Goal: Transaction & Acquisition: Purchase product/service

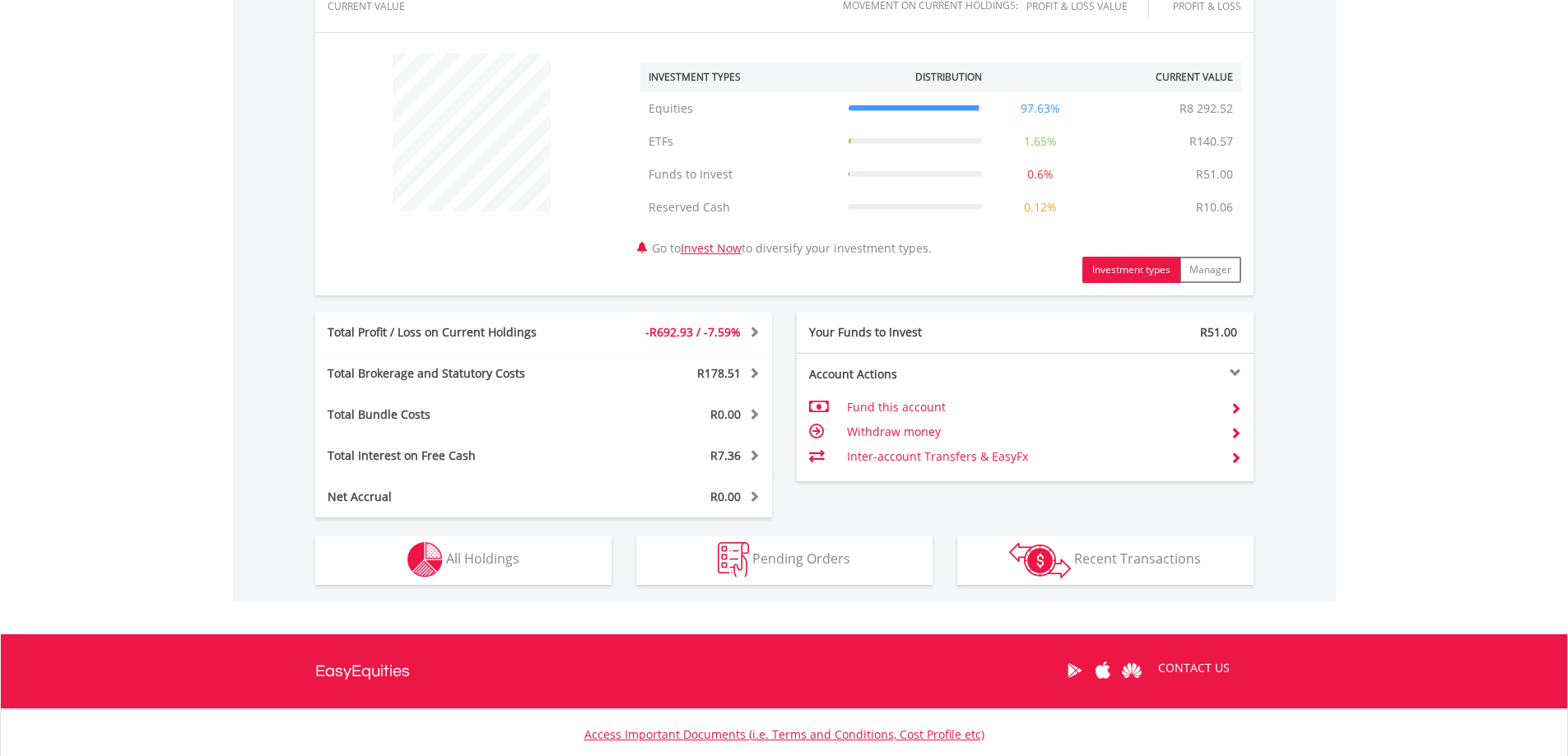
scroll to position [586, 0]
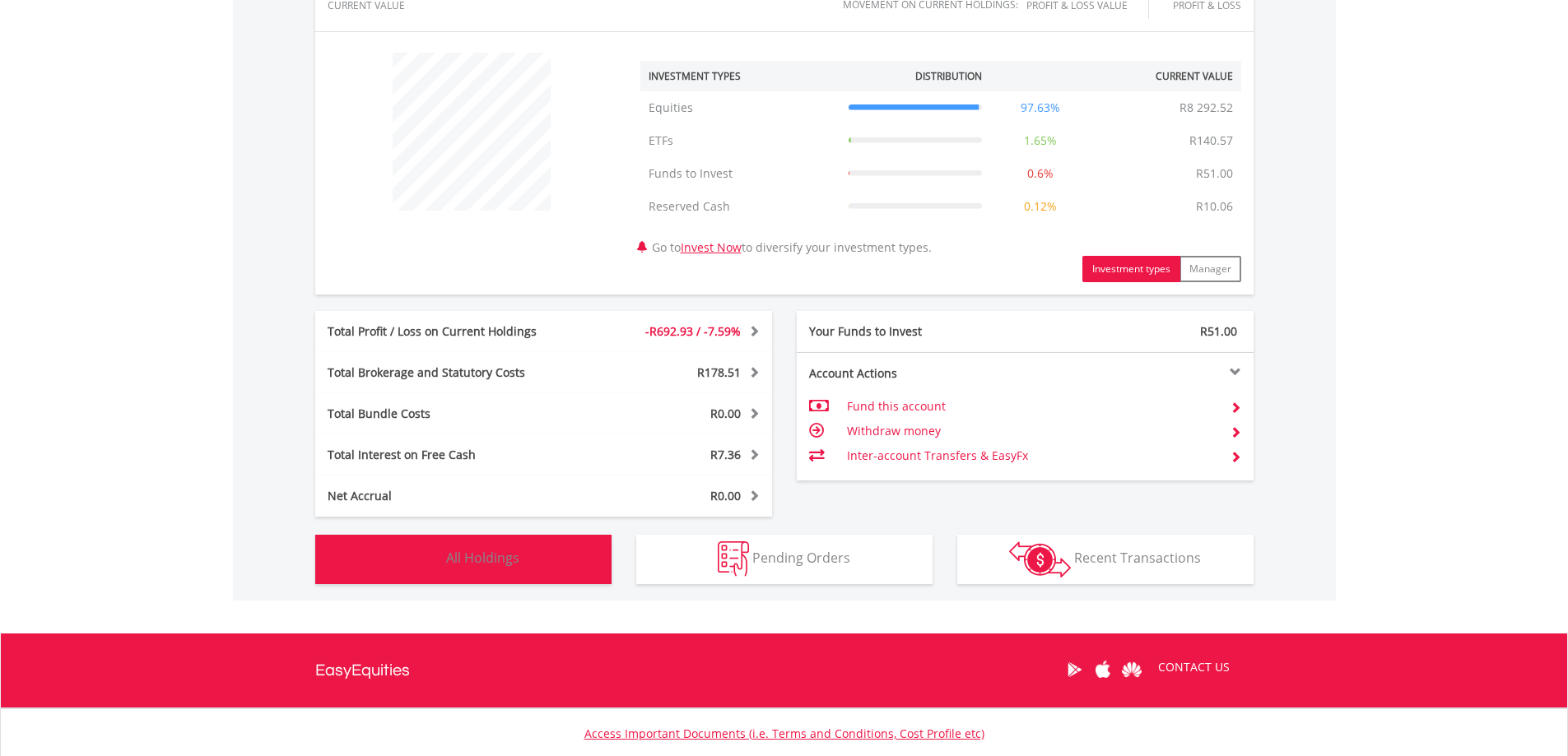
click at [589, 554] on button "Holdings All Holdings" at bounding box center [463, 560] width 296 height 49
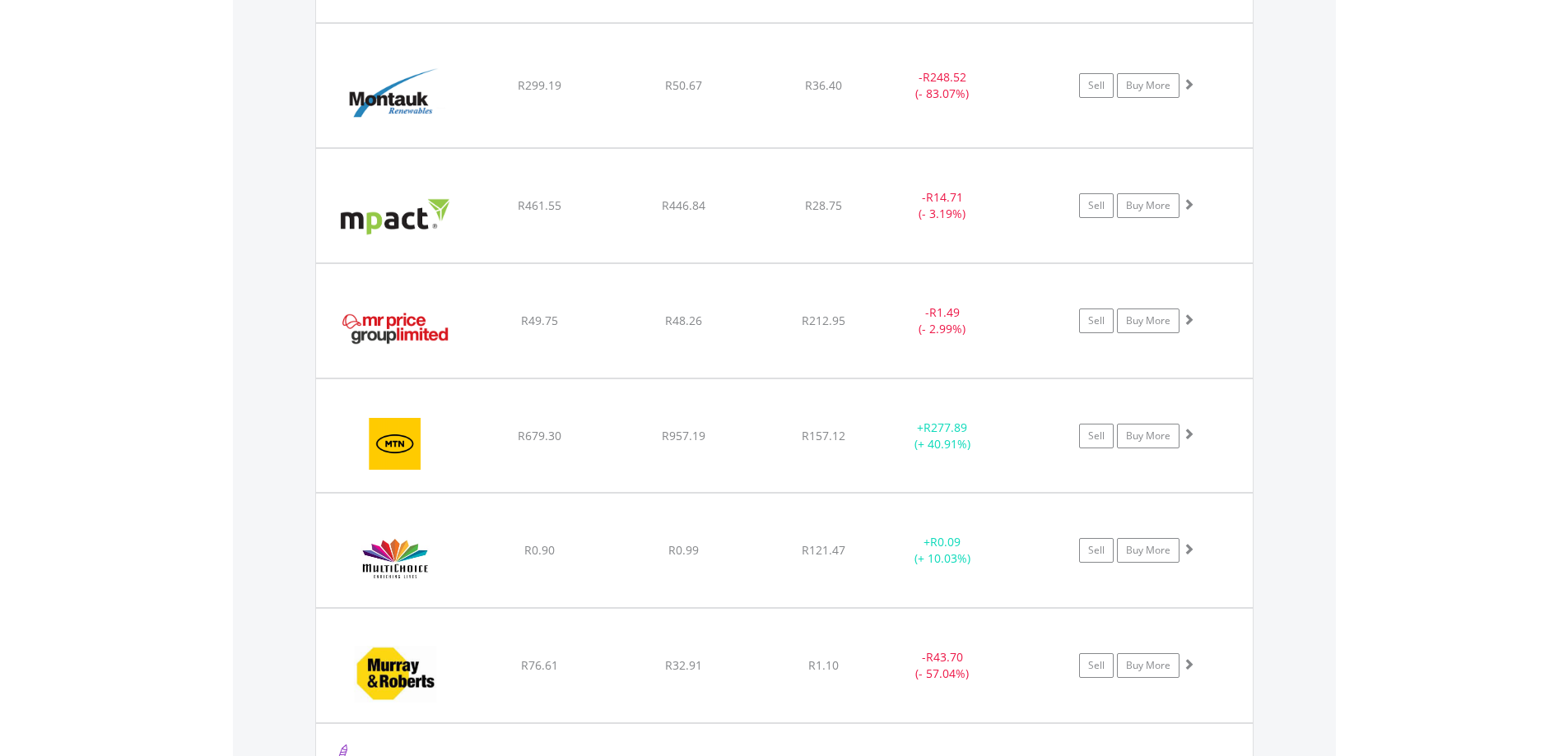
scroll to position [4899, 0]
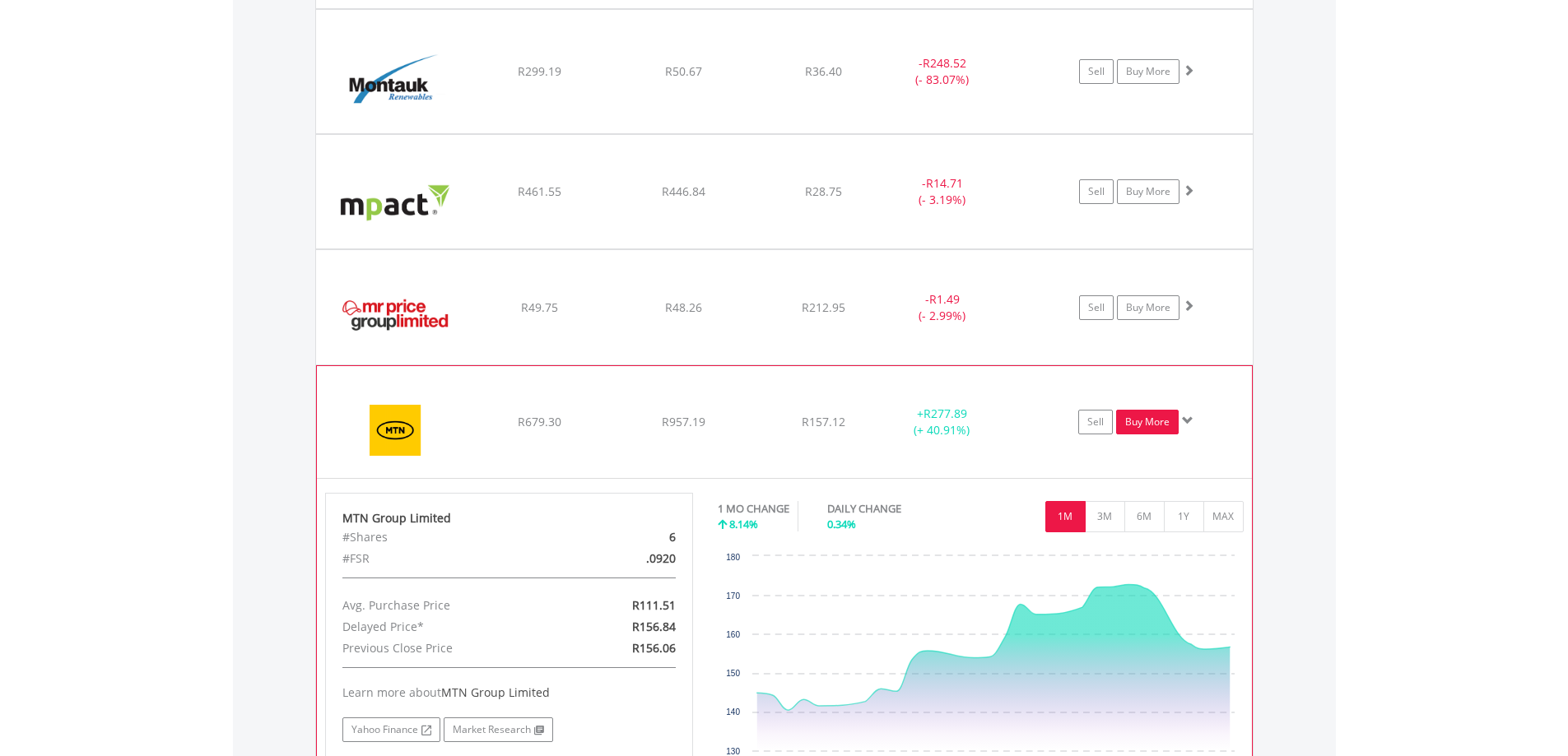
click at [1141, 423] on link "Buy More" at bounding box center [1147, 422] width 63 height 25
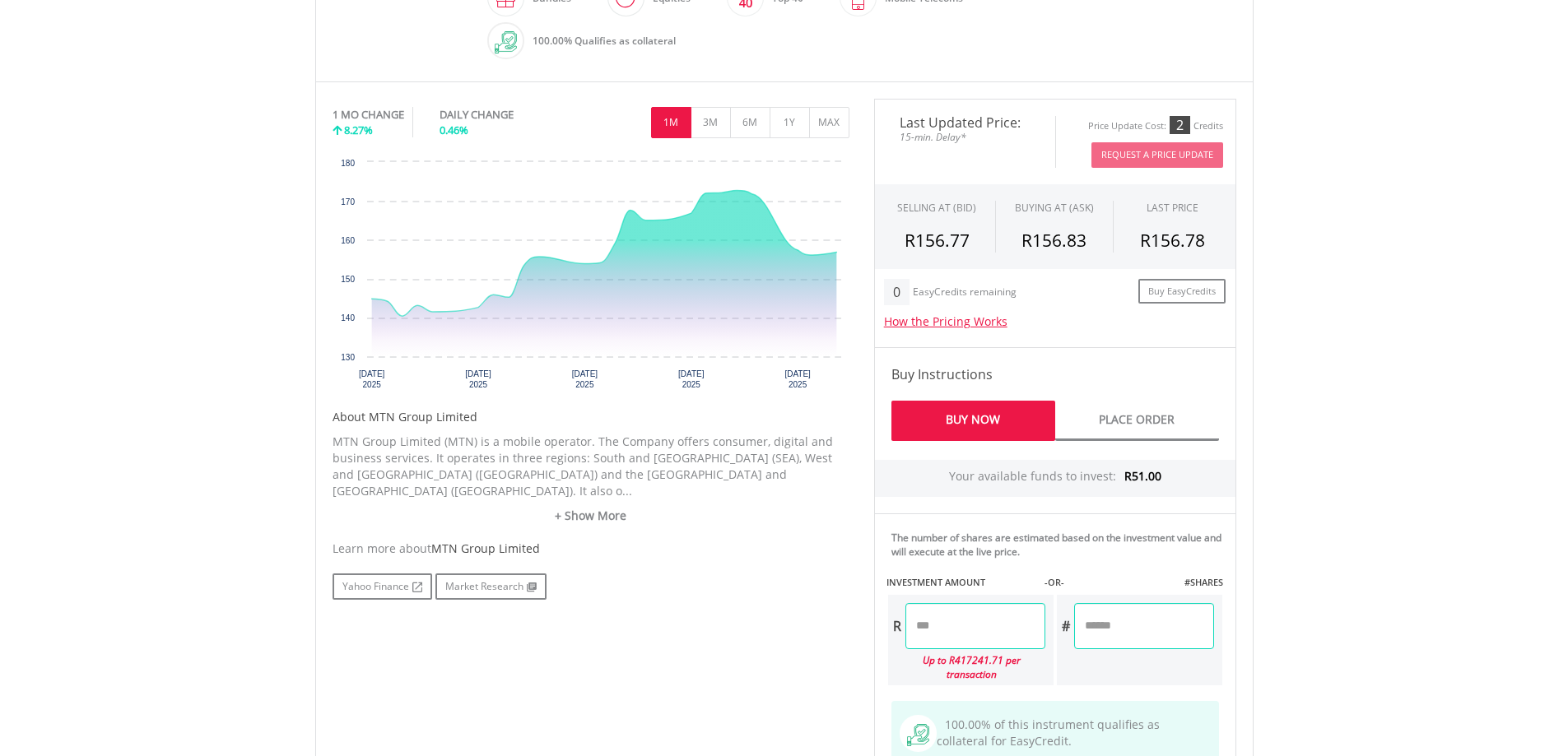
scroll to position [472, 0]
click at [968, 608] on input "number" at bounding box center [975, 627] width 140 height 46
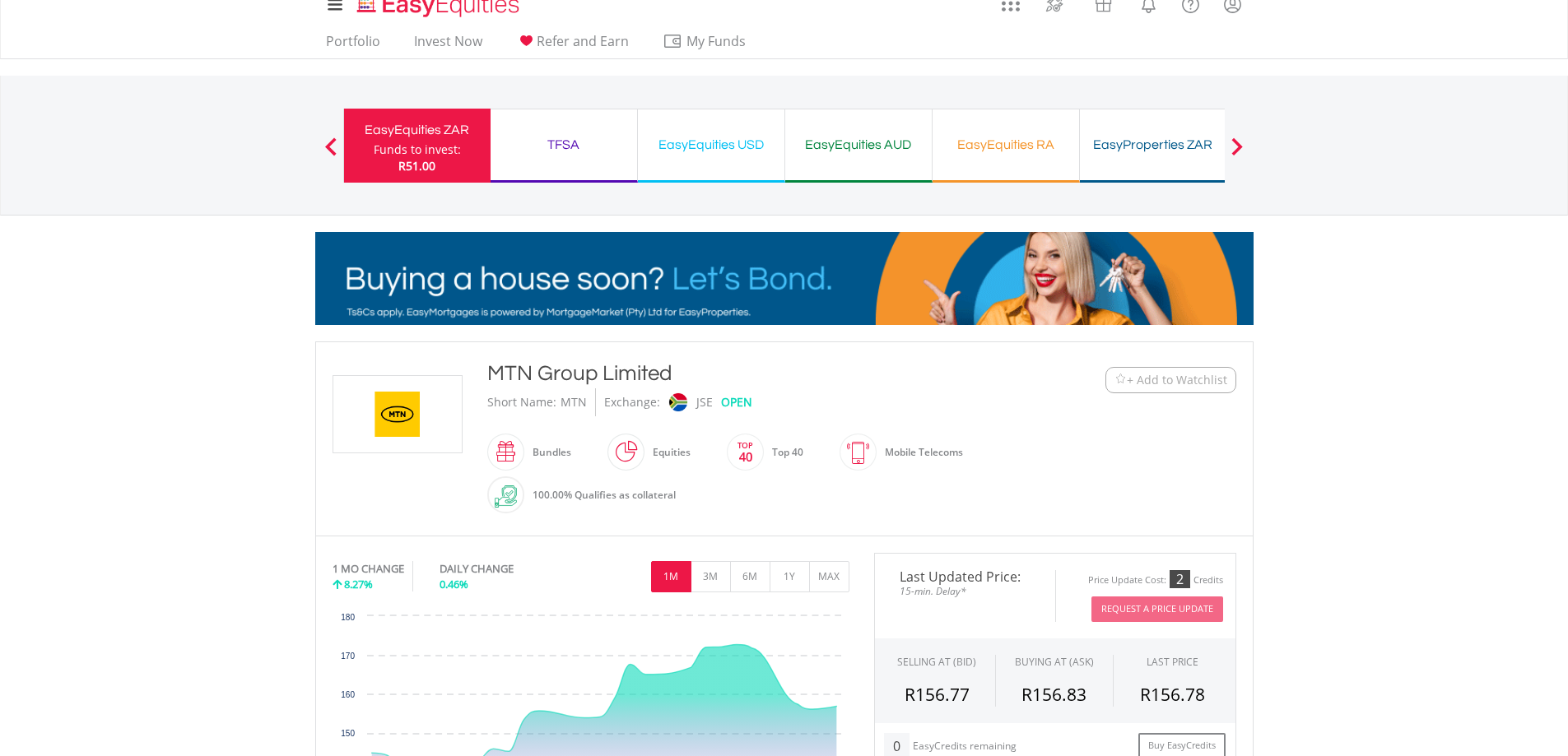
scroll to position [0, 0]
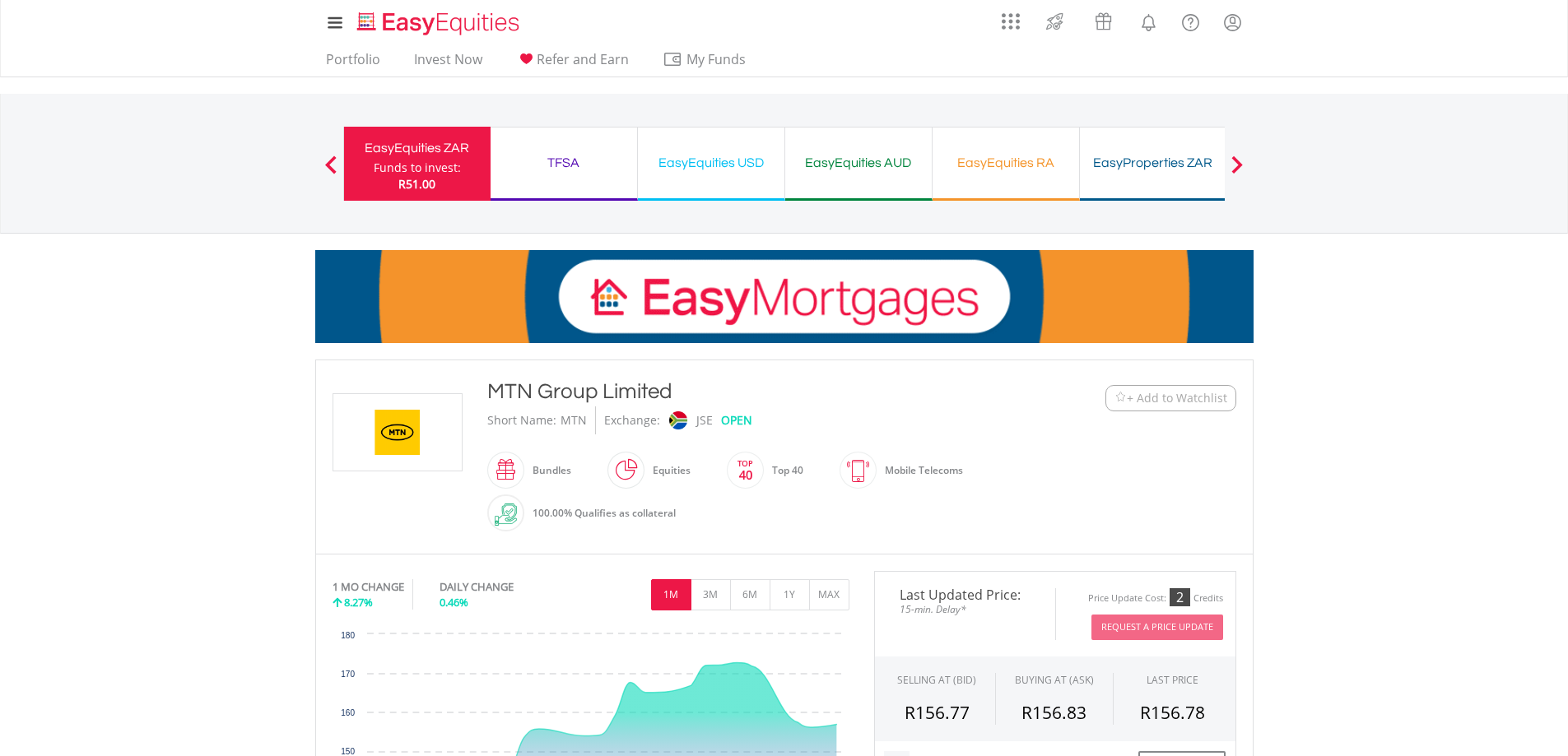
click at [321, 161] on div at bounding box center [331, 164] width 33 height 17
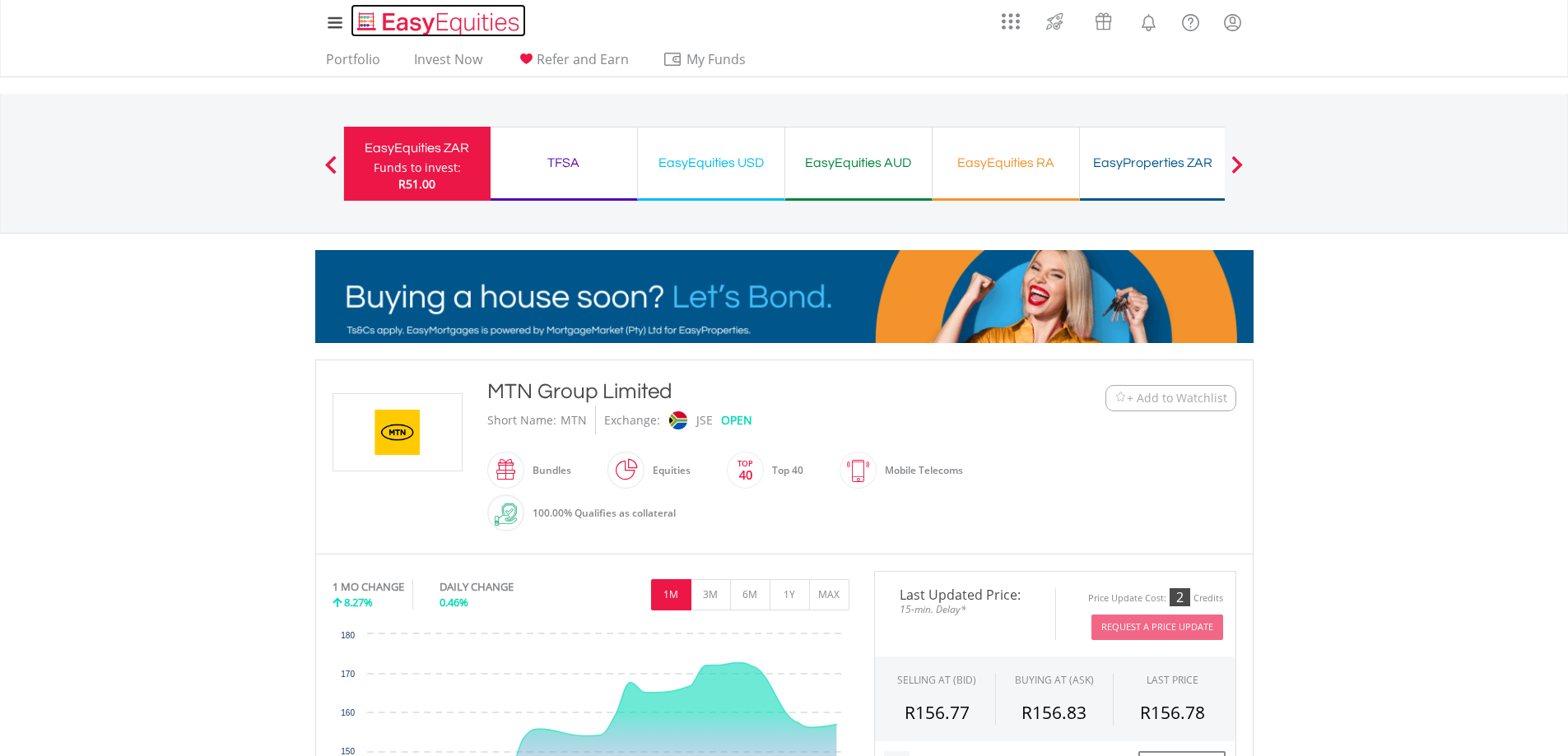
click at [385, 18] on img "Home page" at bounding box center [439, 24] width 172 height 27
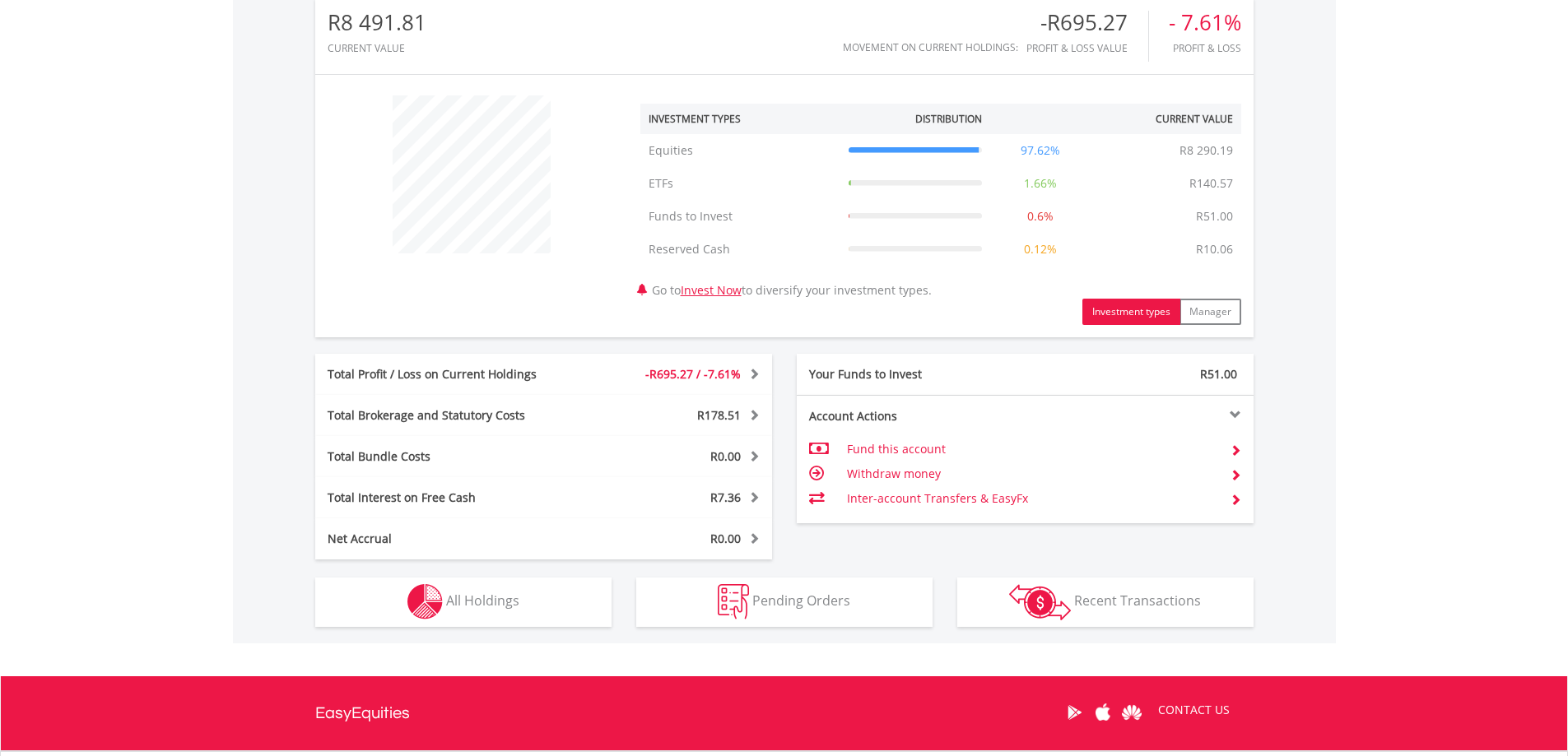
scroll to position [702, 0]
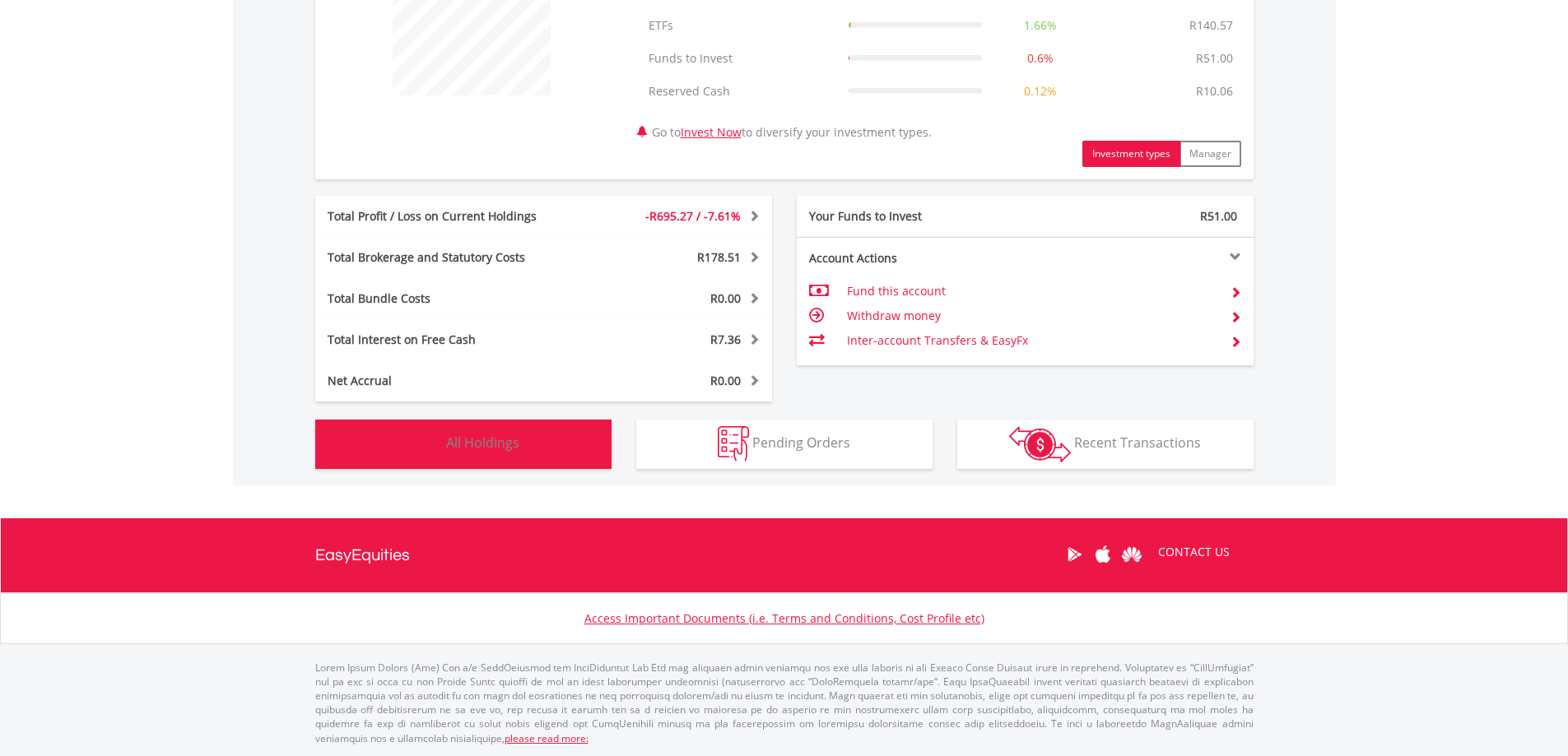
click at [506, 443] on span "All Holdings" at bounding box center [482, 442] width 74 height 18
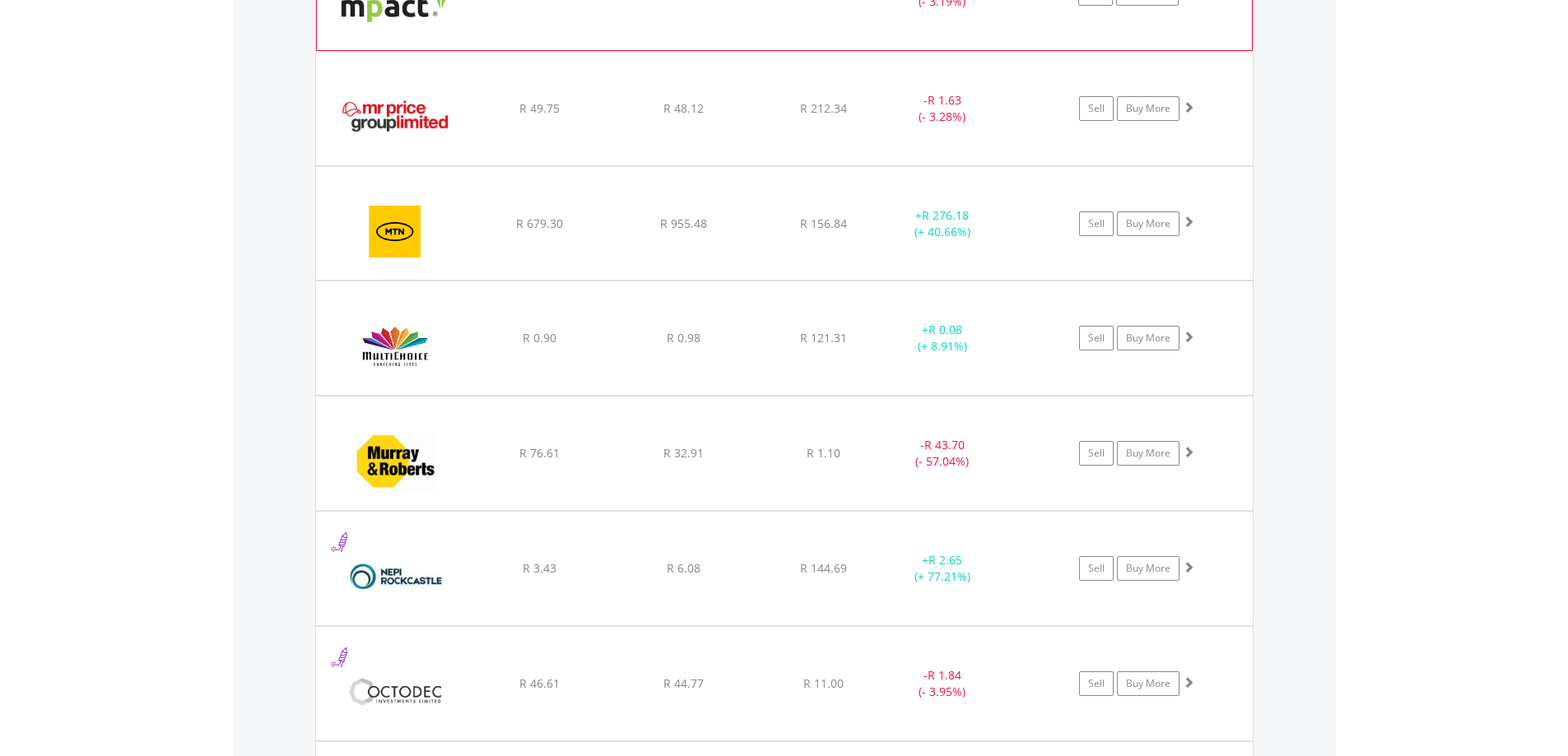
scroll to position [5066, 0]
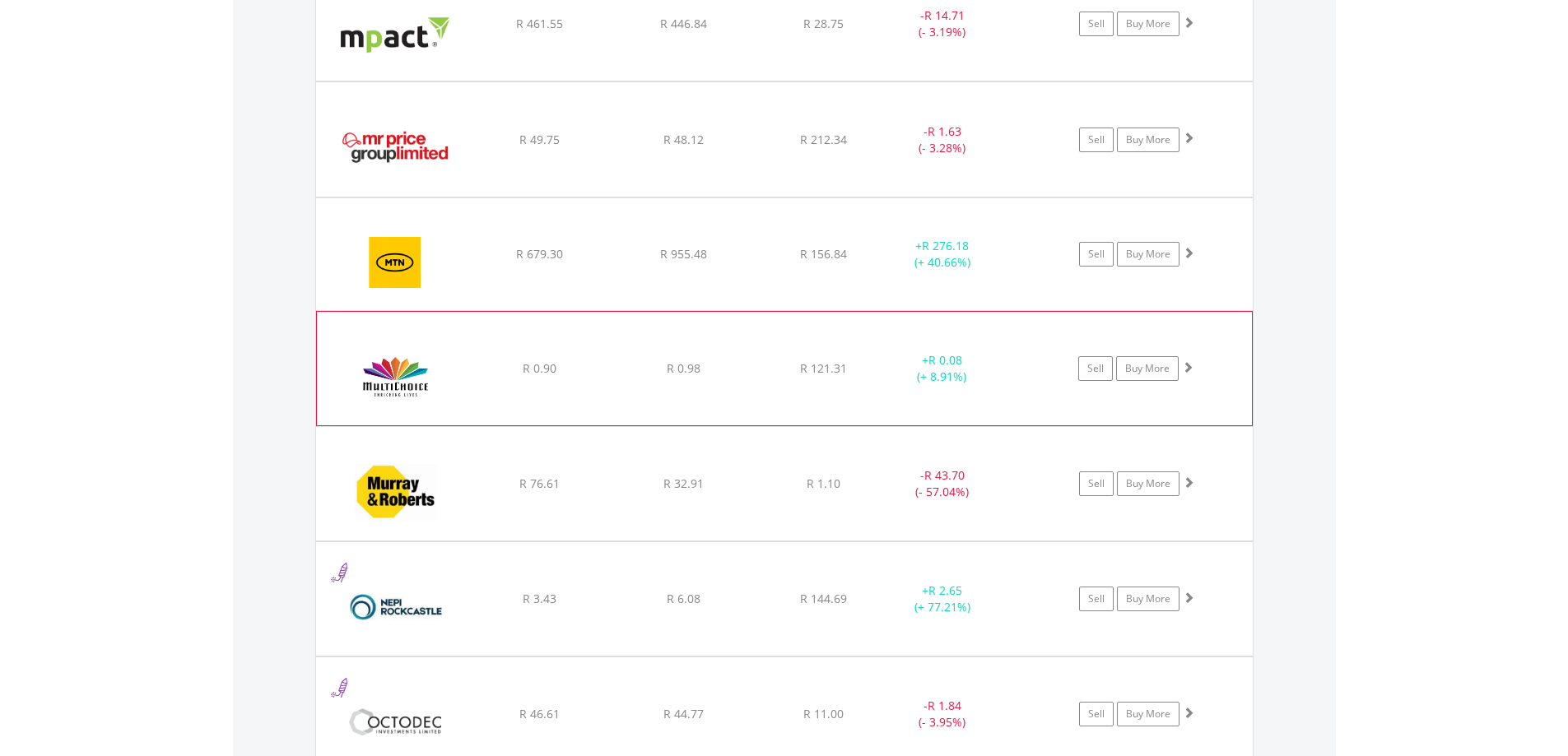
drag, startPoint x: 601, startPoint y: 318, endPoint x: 603, endPoint y: 359, distance: 41.0
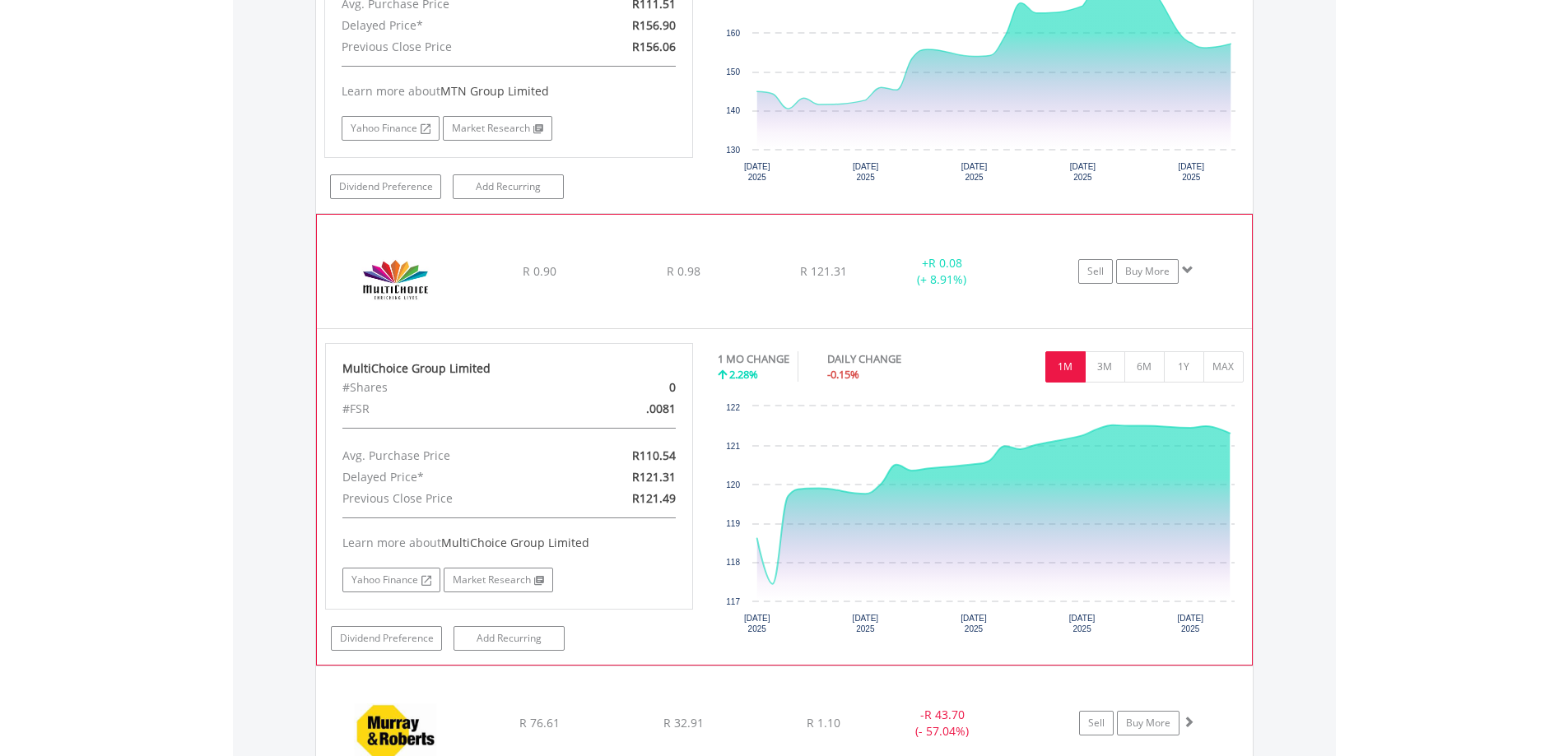
scroll to position [5503, 0]
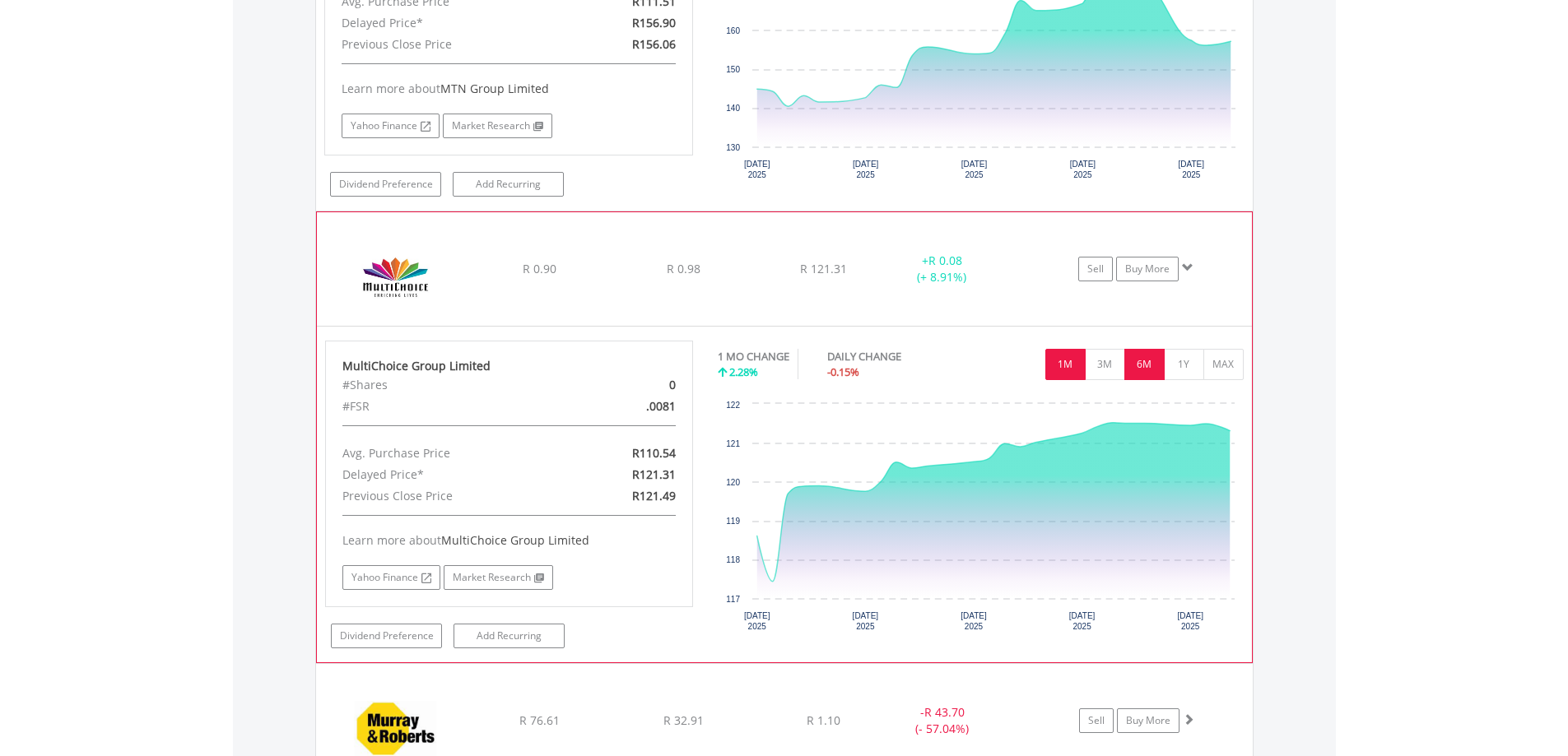
click at [1135, 367] on button "6M" at bounding box center [1143, 365] width 40 height 31
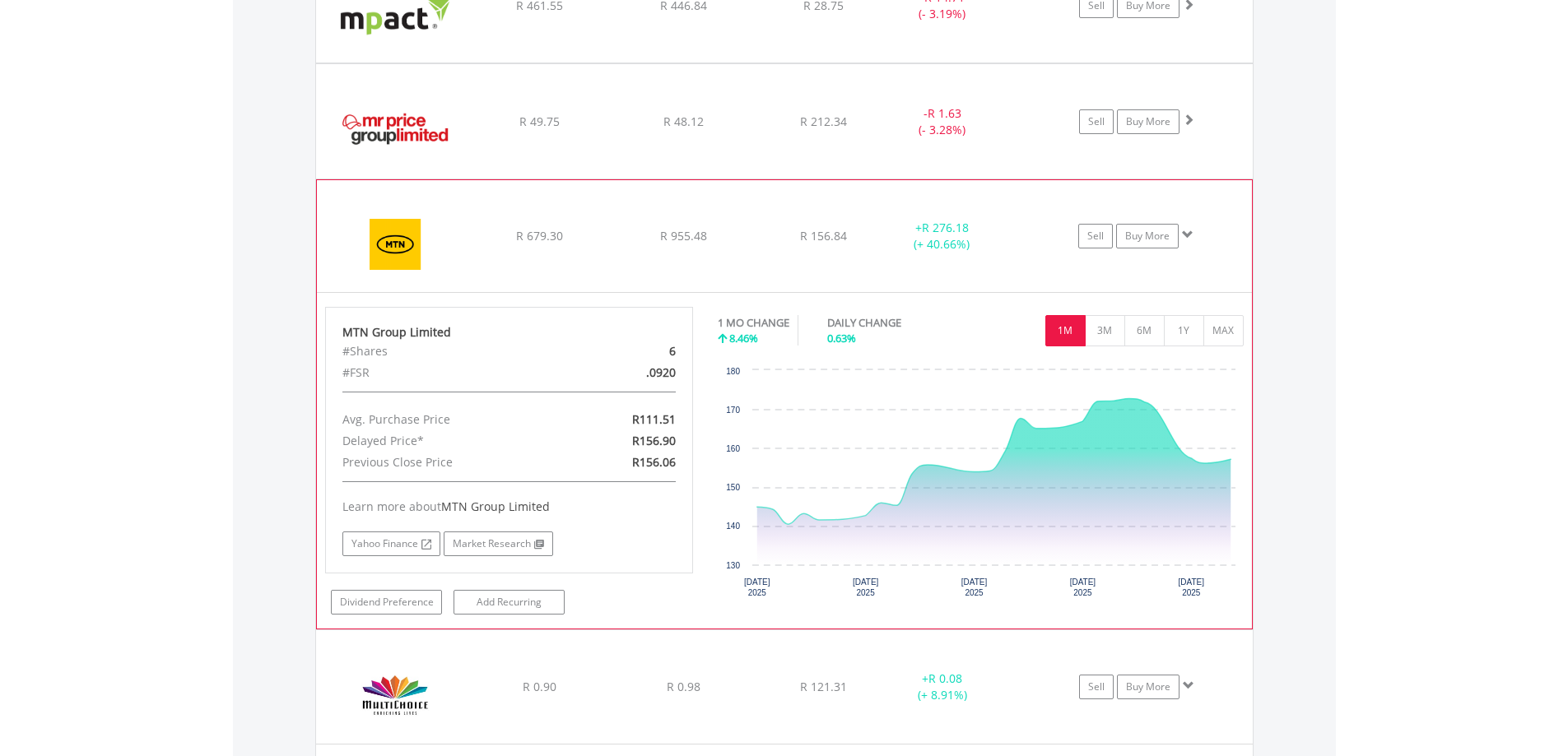
scroll to position [5050, 0]
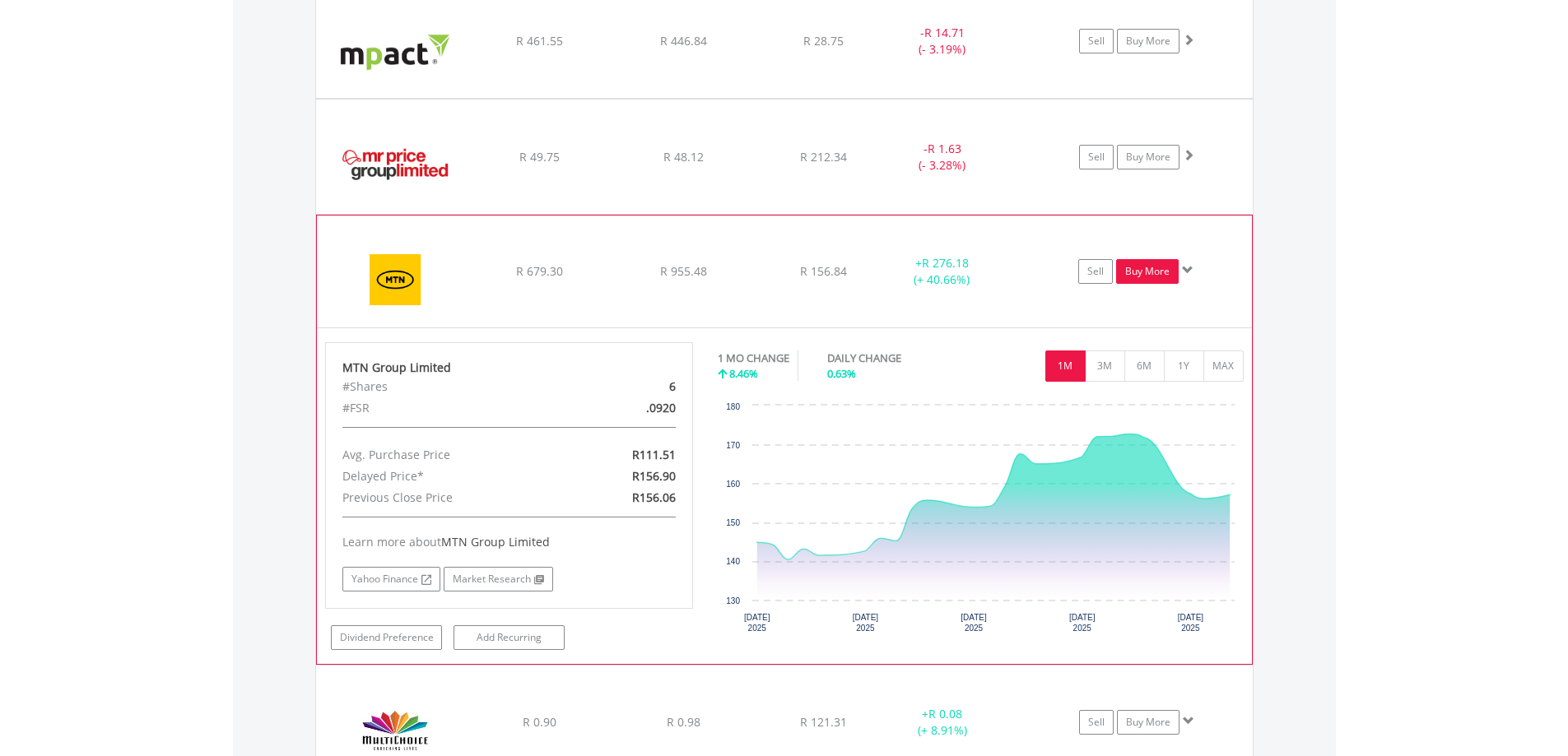
click at [1148, 282] on link "Buy More" at bounding box center [1147, 271] width 63 height 25
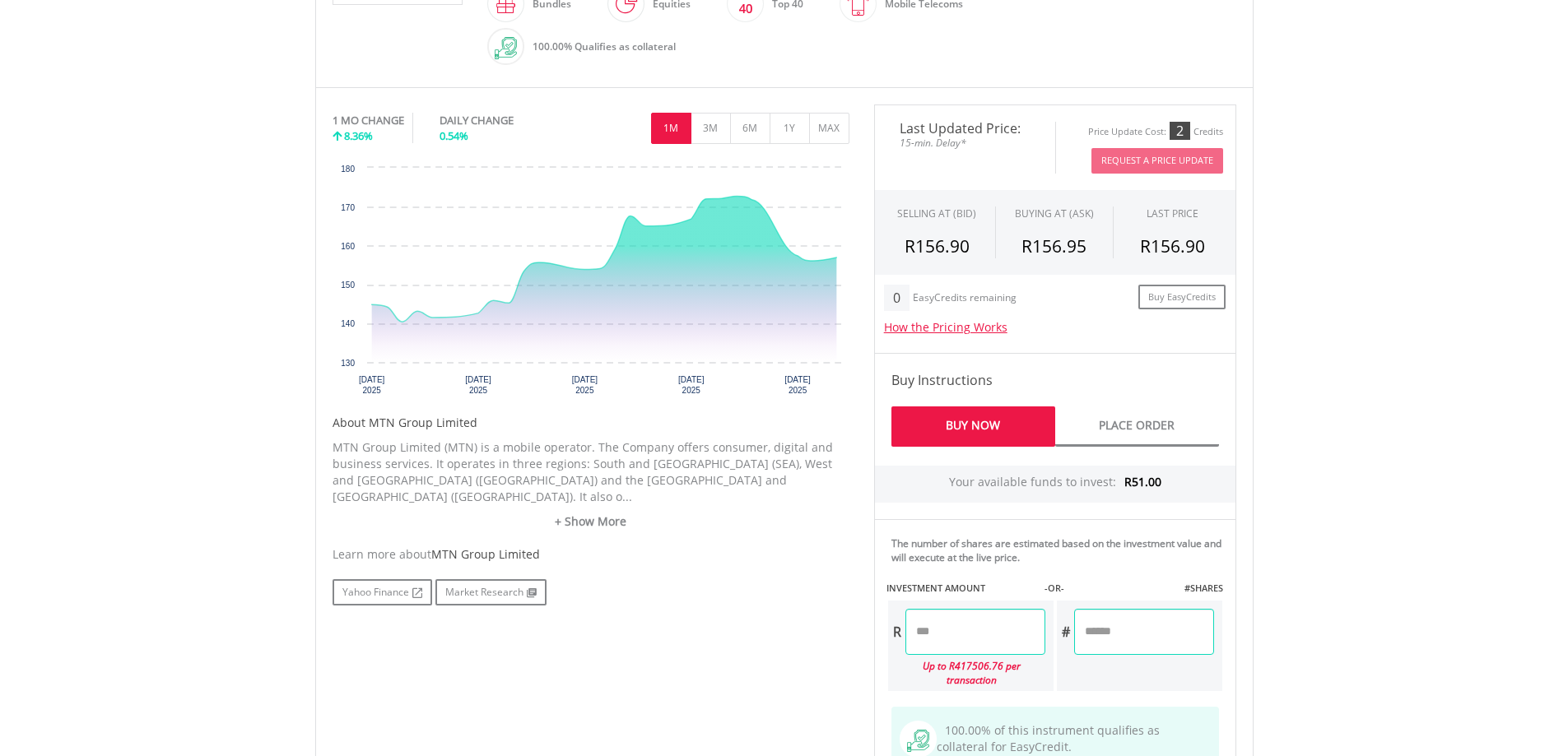
scroll to position [475, 0]
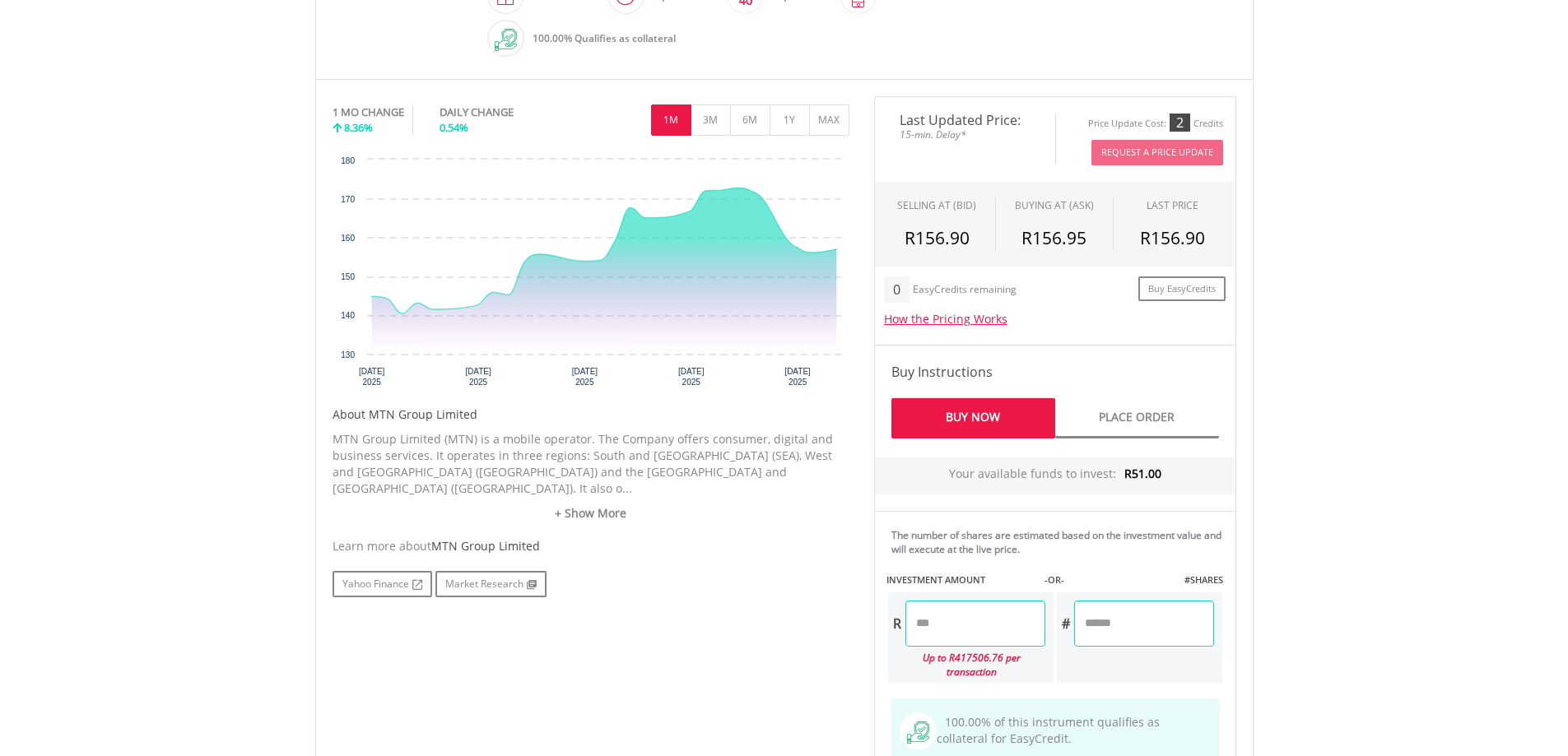
click at [916, 621] on input "number" at bounding box center [975, 624] width 140 height 46
type input "*****"
type input "******"
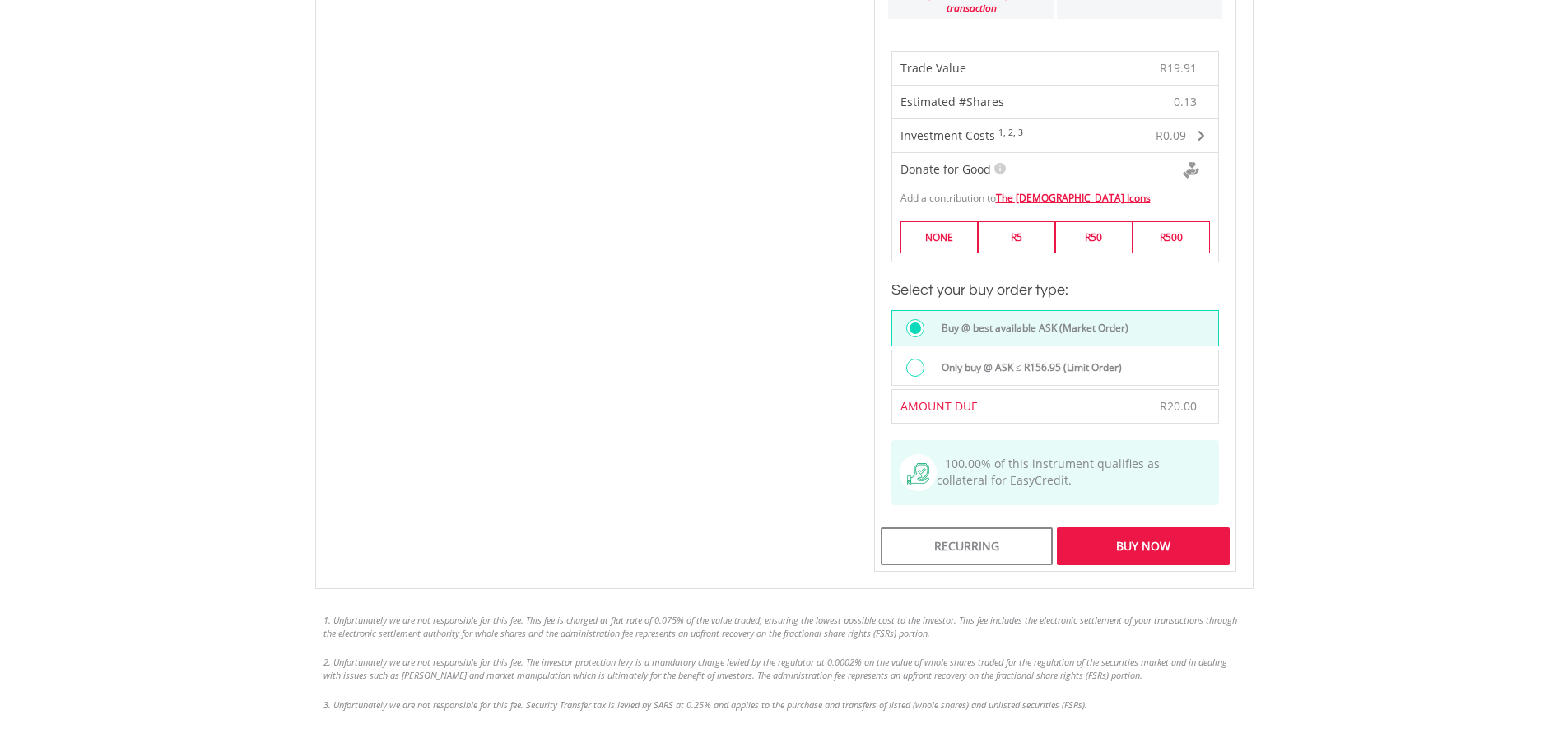
scroll to position [1137, 0]
click at [1055, 361] on label "Only buy @ ASK ≤ R156.95 (Limit Order)" at bounding box center [1027, 370] width 190 height 18
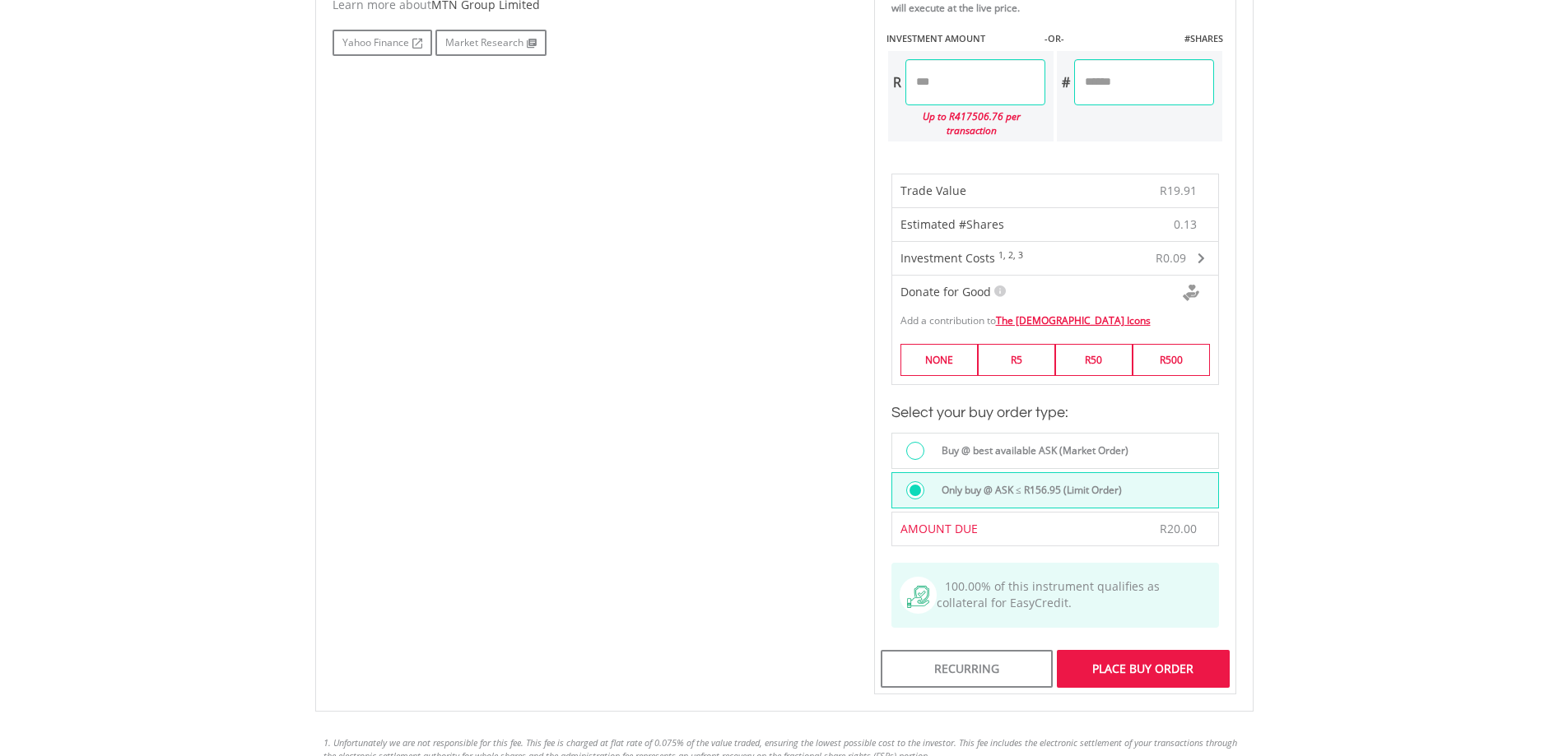
scroll to position [977, 0]
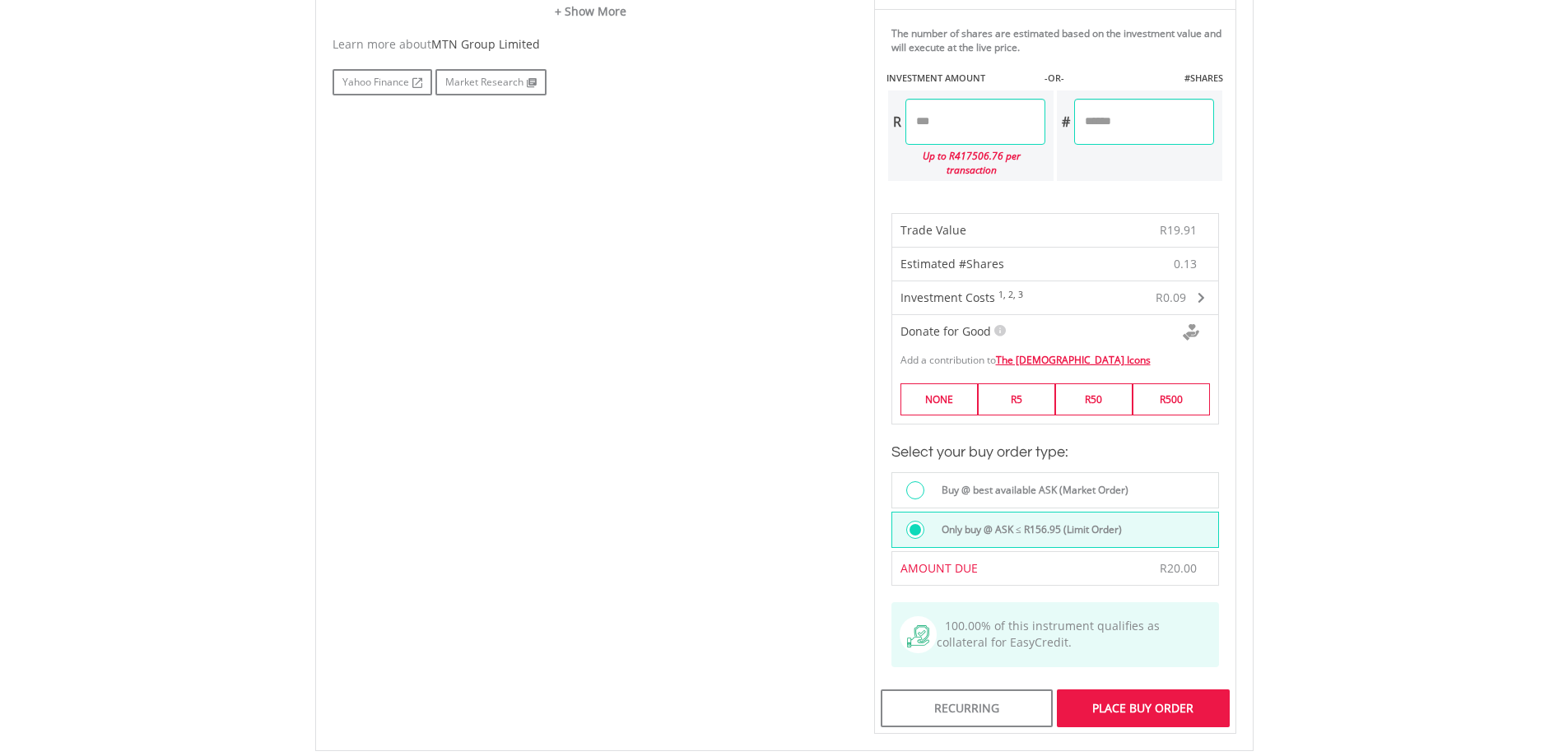
click at [1133, 696] on div "Place Buy Order" at bounding box center [1142, 708] width 172 height 38
click at [0, 0] on div at bounding box center [0, 0] width 0 height 0
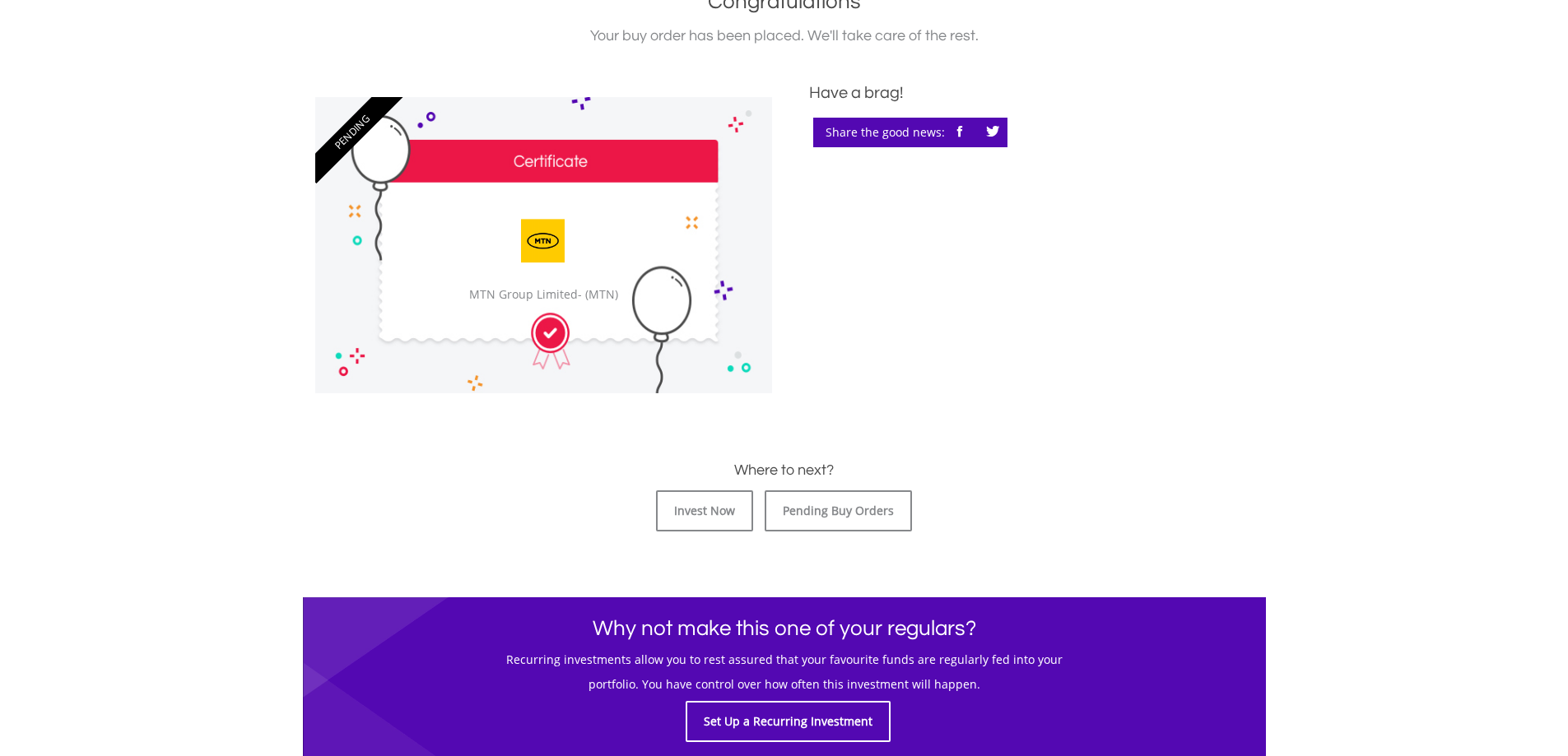
scroll to position [409, 0]
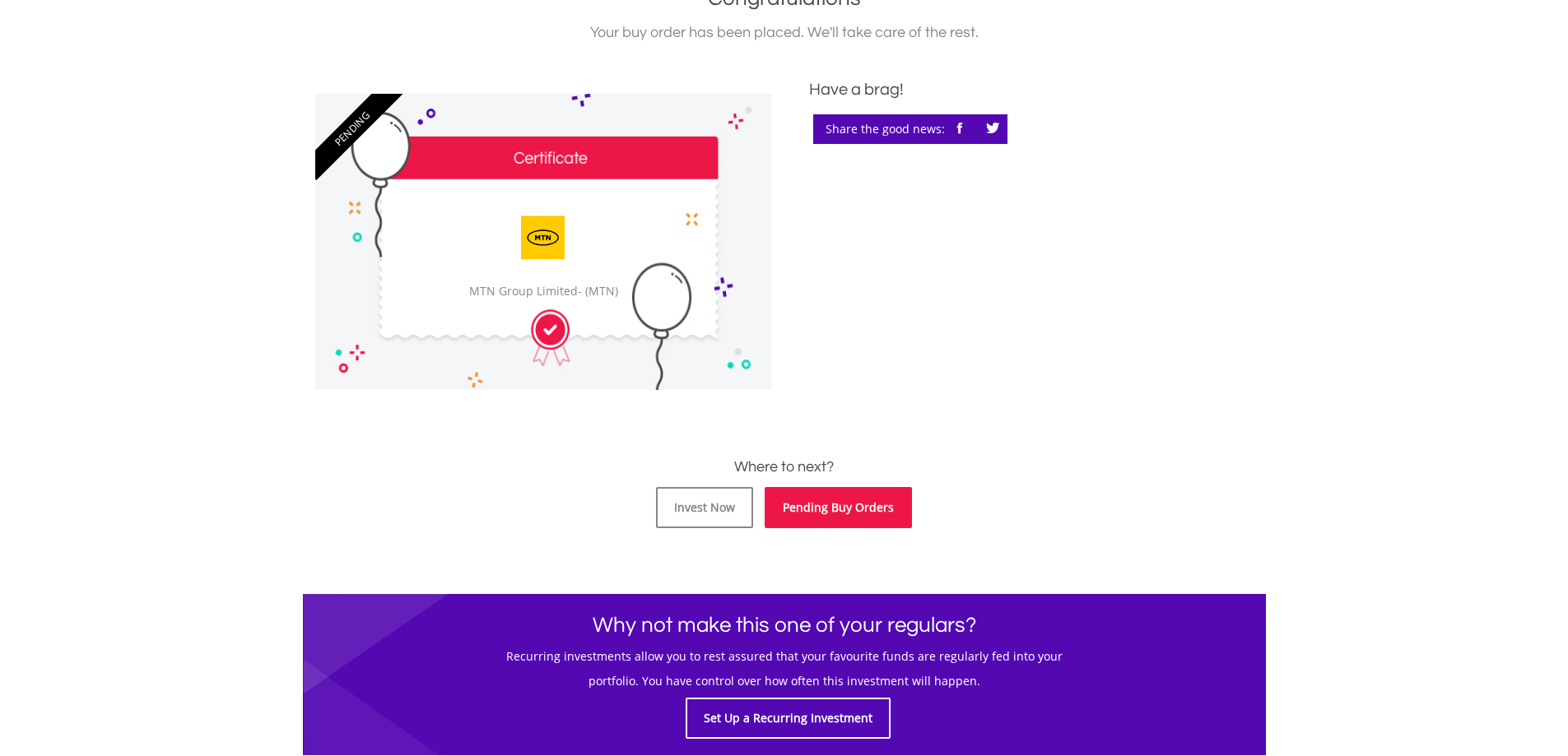
click at [826, 519] on link "Pending Buy Orders" at bounding box center [838, 508] width 147 height 41
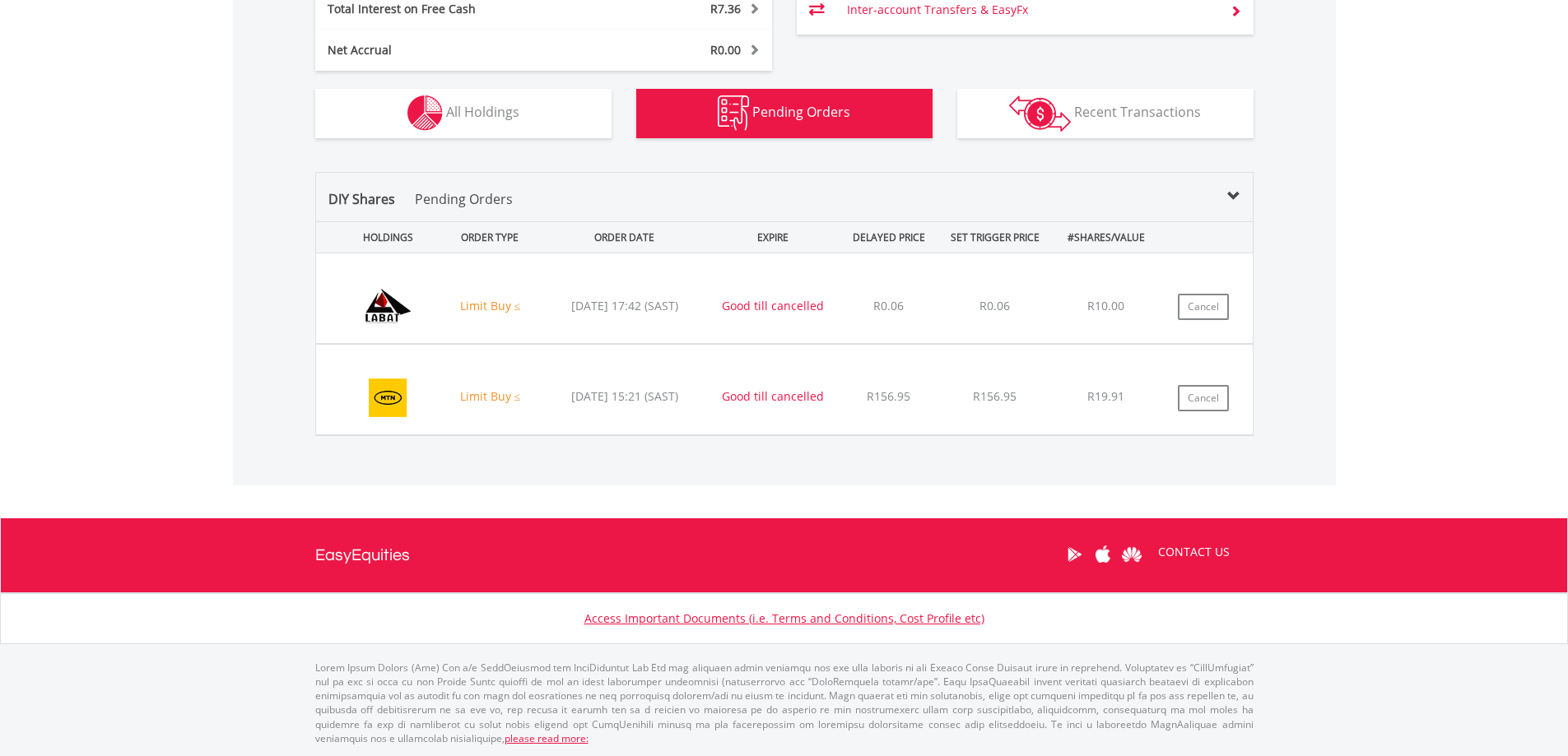
scroll to position [1032, 0]
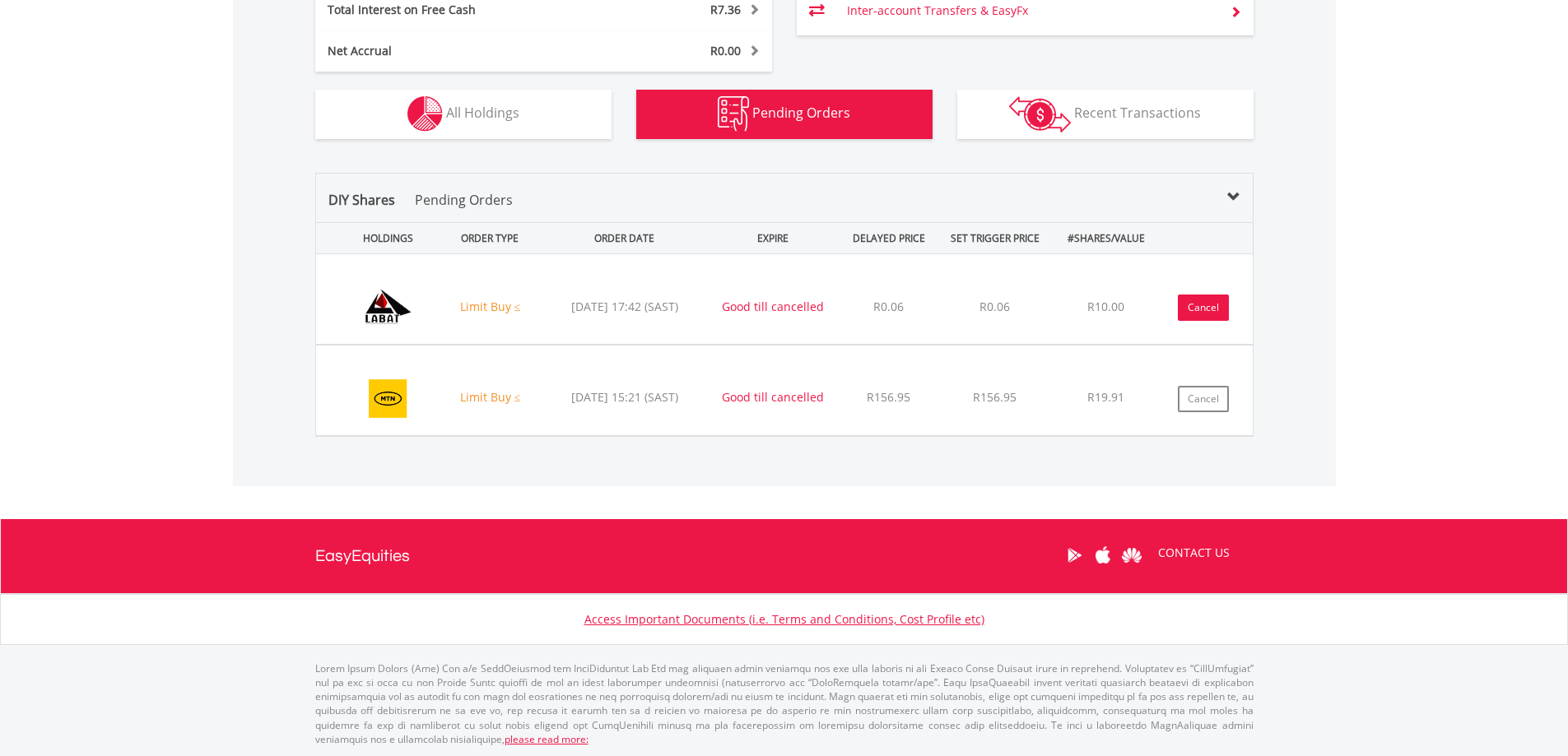
click at [1197, 310] on button "Cancel" at bounding box center [1203, 307] width 51 height 26
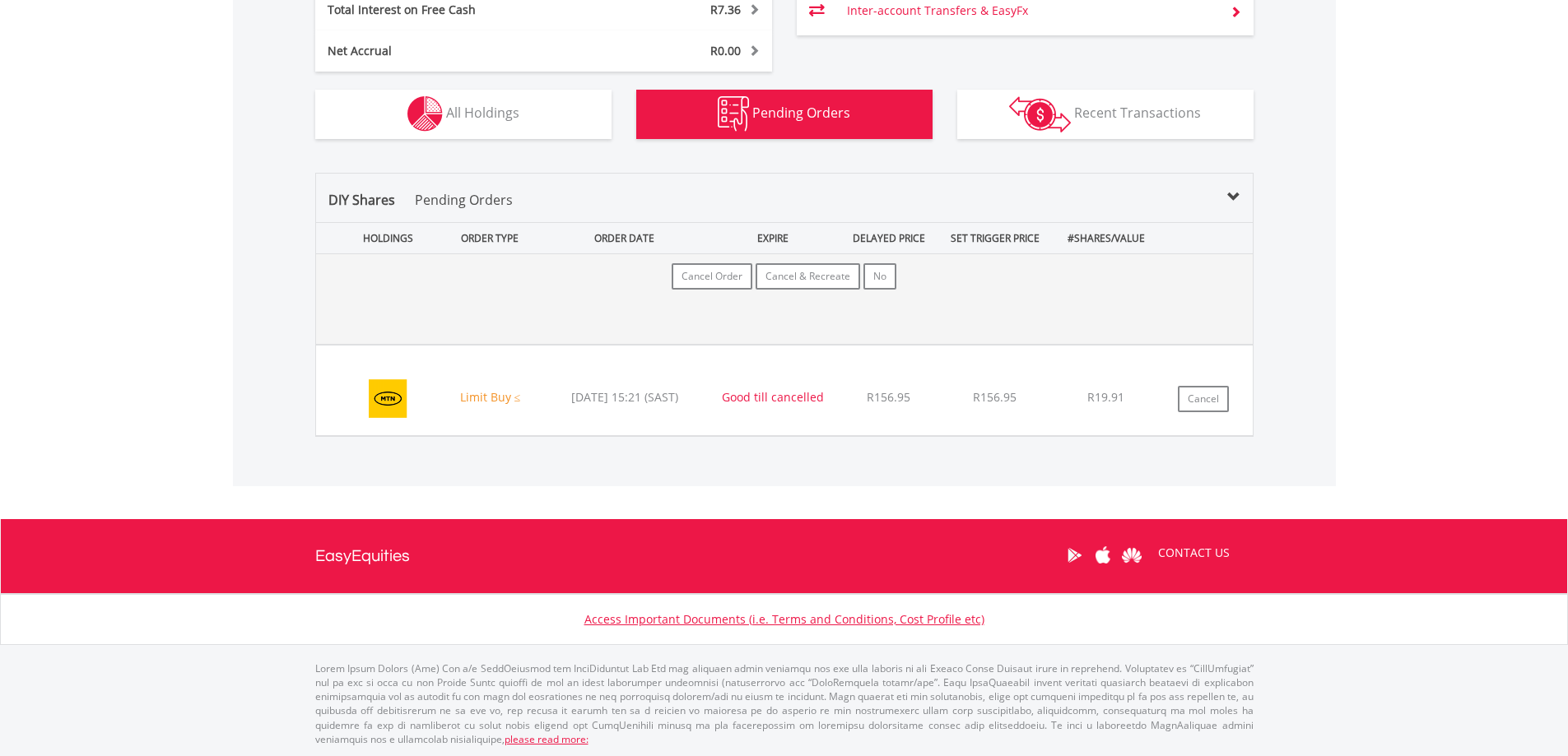
click at [849, 301] on div "Cancel Order Cancel & Recreate No" at bounding box center [784, 298] width 936 height 89
click at [832, 279] on button "Cancel & Recreate" at bounding box center [807, 277] width 105 height 26
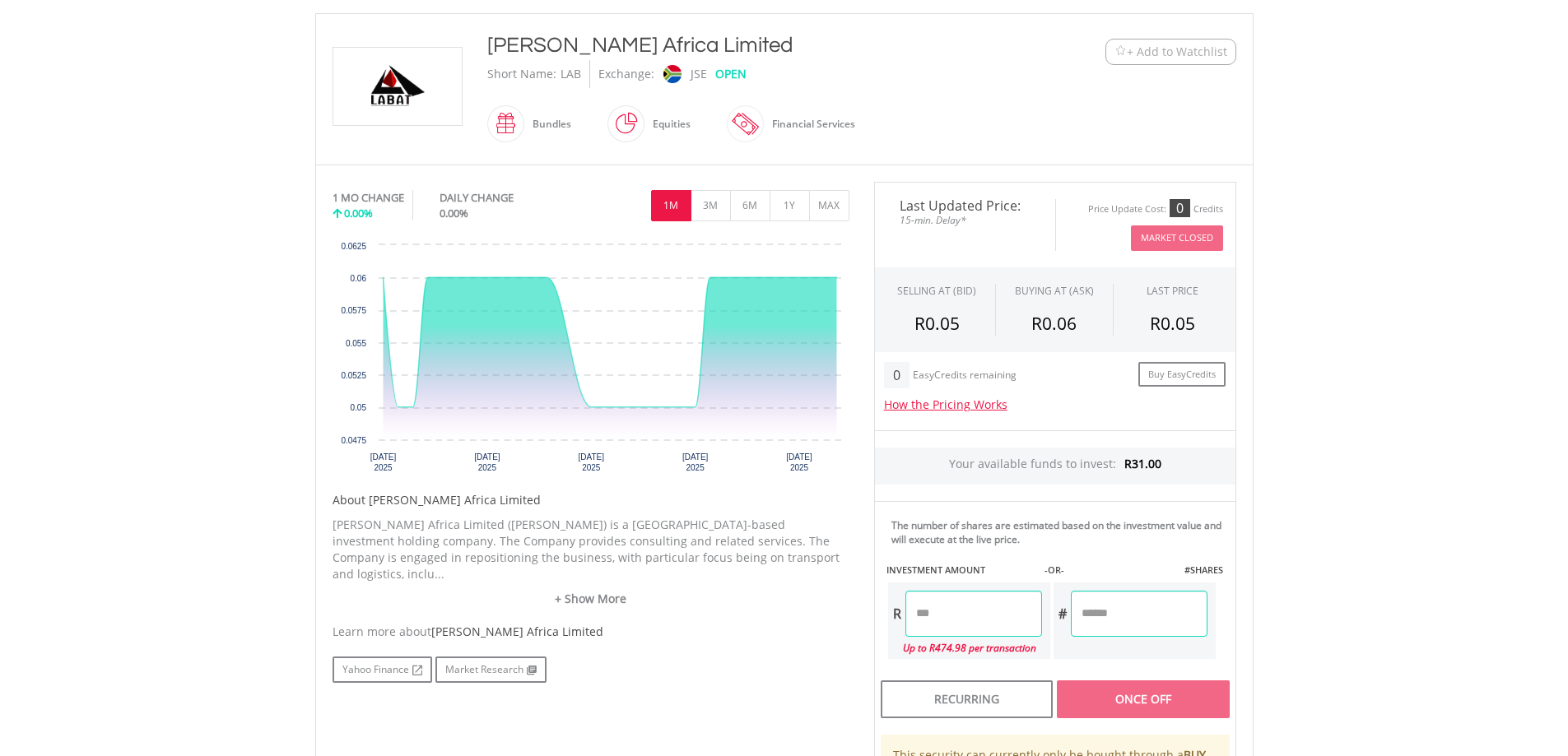
scroll to position [423, 0]
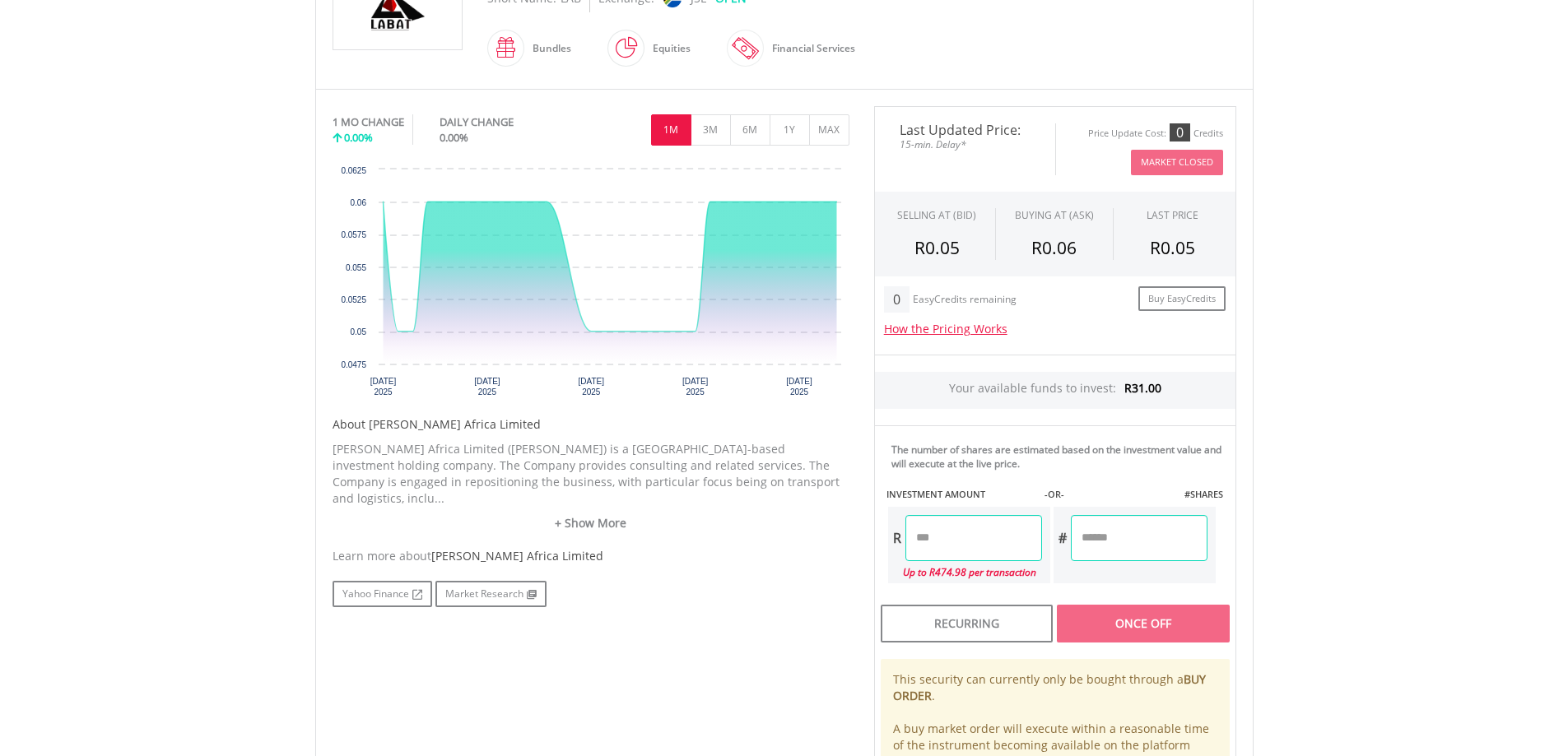
click at [936, 553] on input "number" at bounding box center [973, 537] width 136 height 46
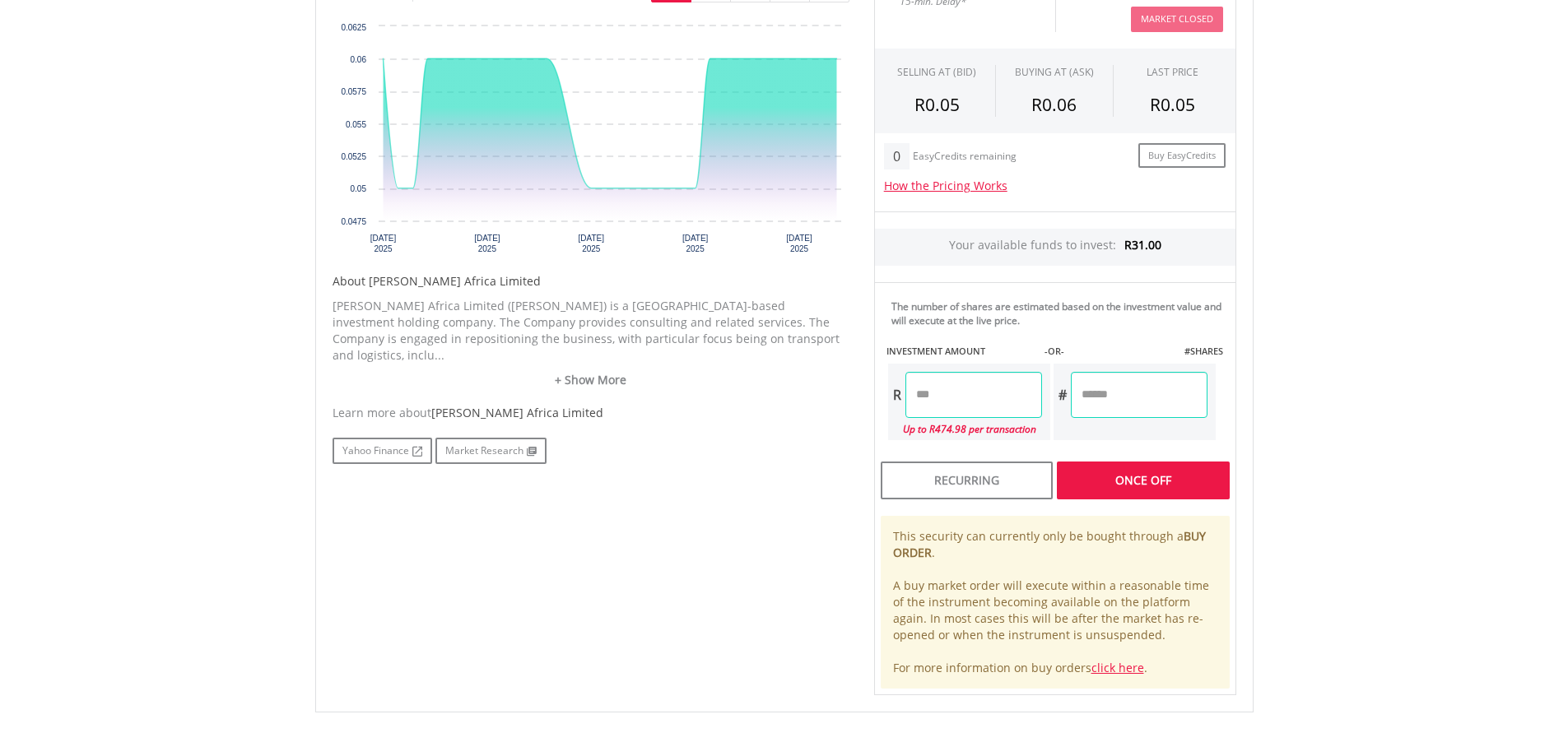
scroll to position [620, 0]
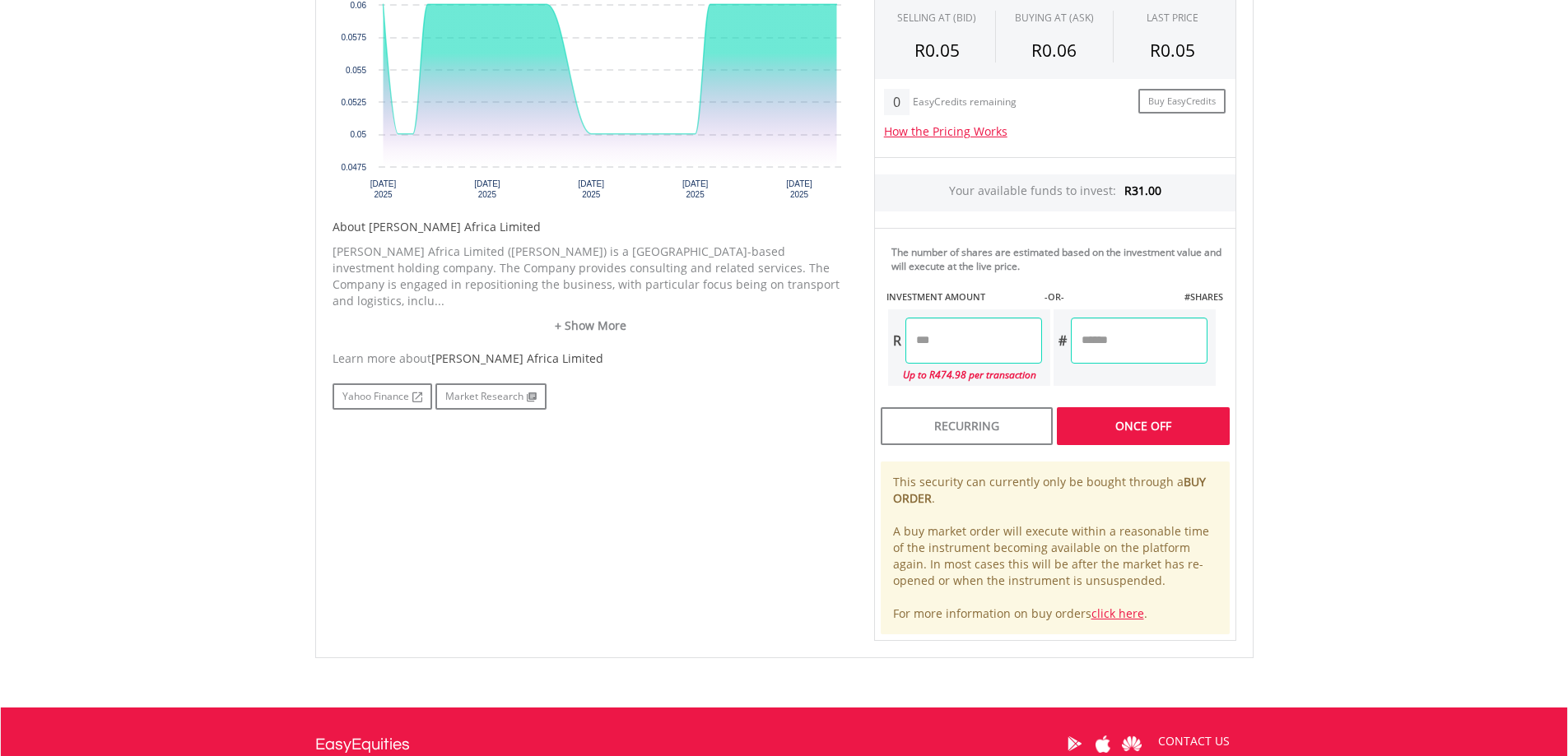
type input "*****"
type input "********"
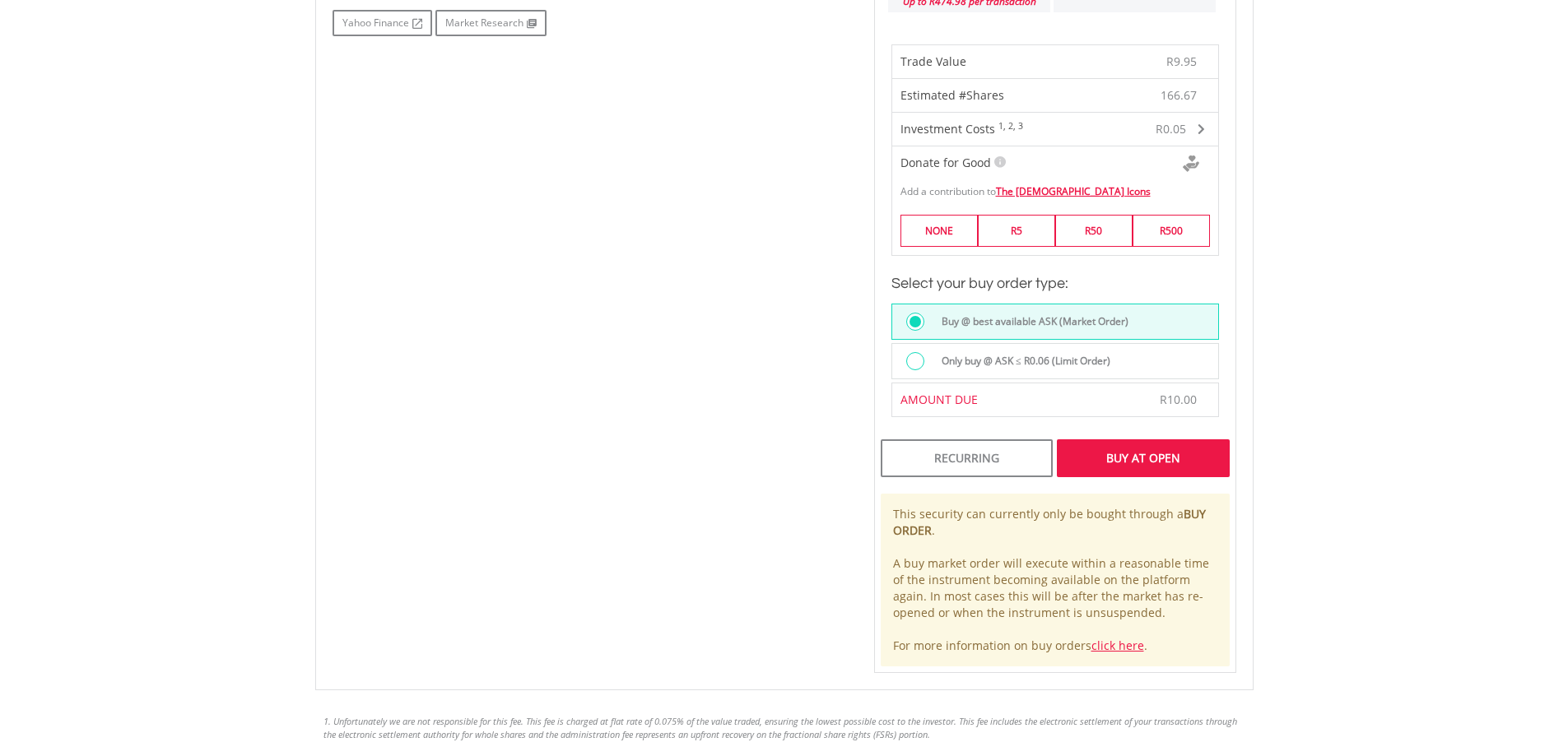
scroll to position [1003, 0]
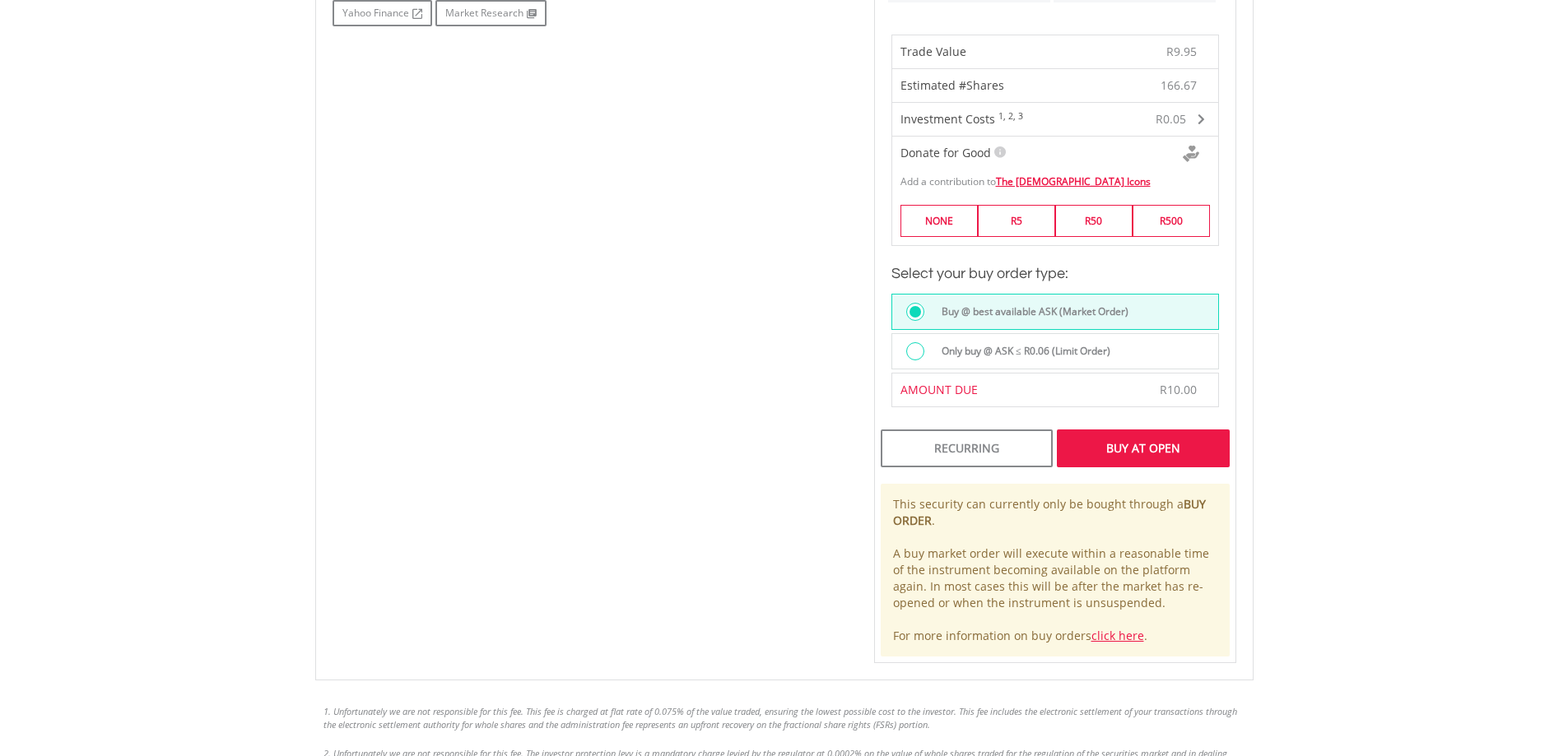
type input "*****"
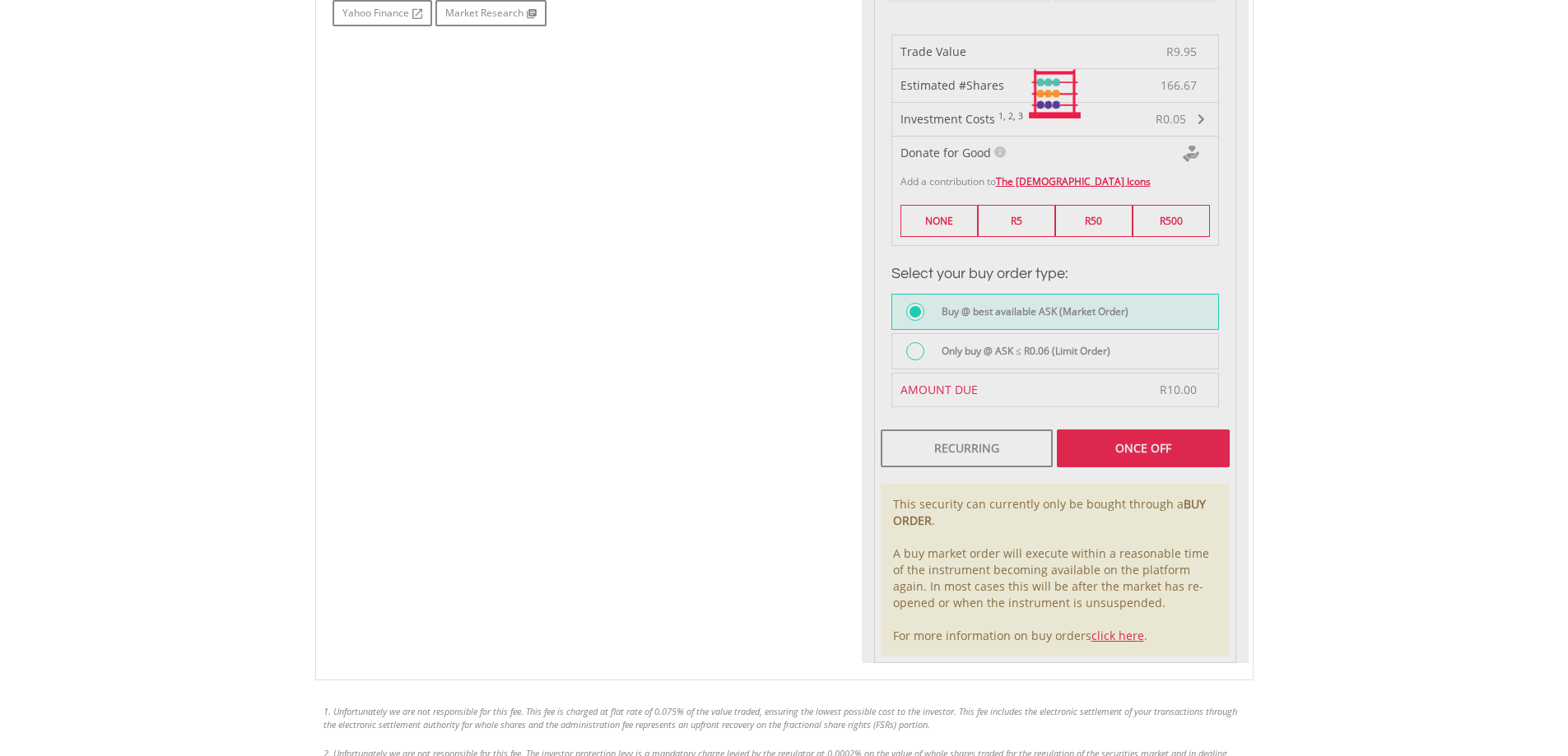
click at [1047, 364] on div "Last Updated Price: 15-min. Delay* Price Update Cost: 0 Credits Market Closed S…" at bounding box center [1055, 94] width 386 height 1138
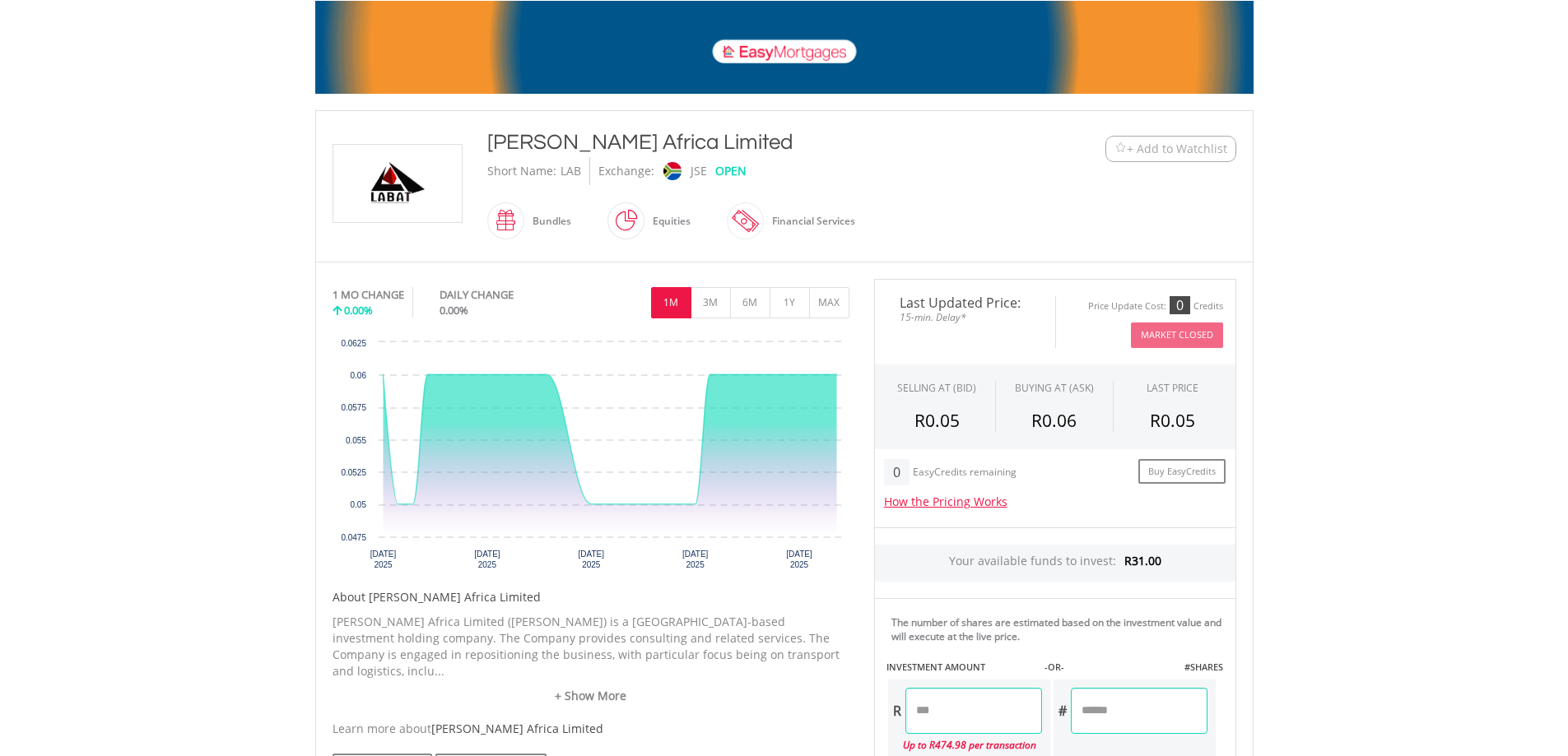
scroll to position [0, 0]
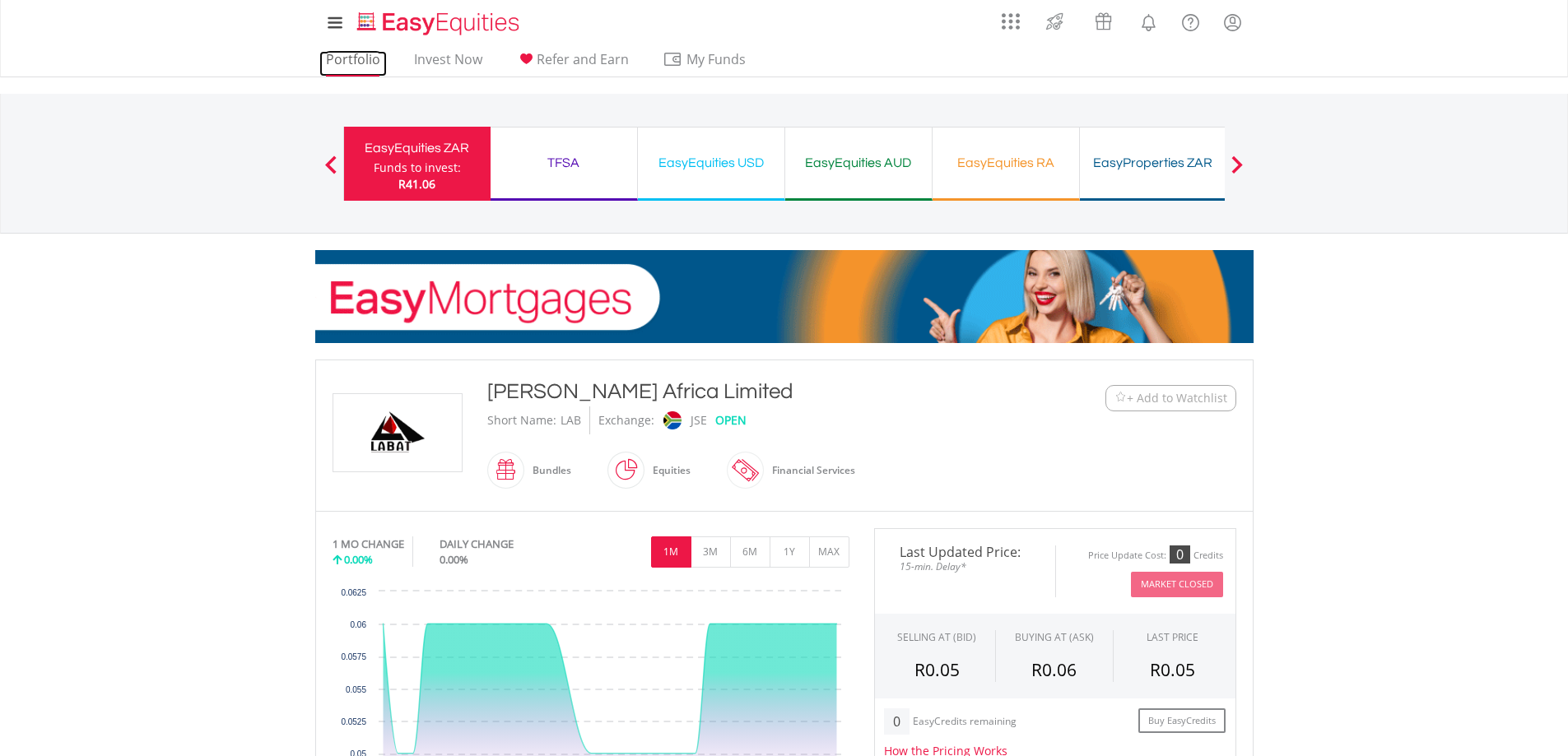
click at [365, 62] on link "Portfolio" at bounding box center [353, 64] width 68 height 25
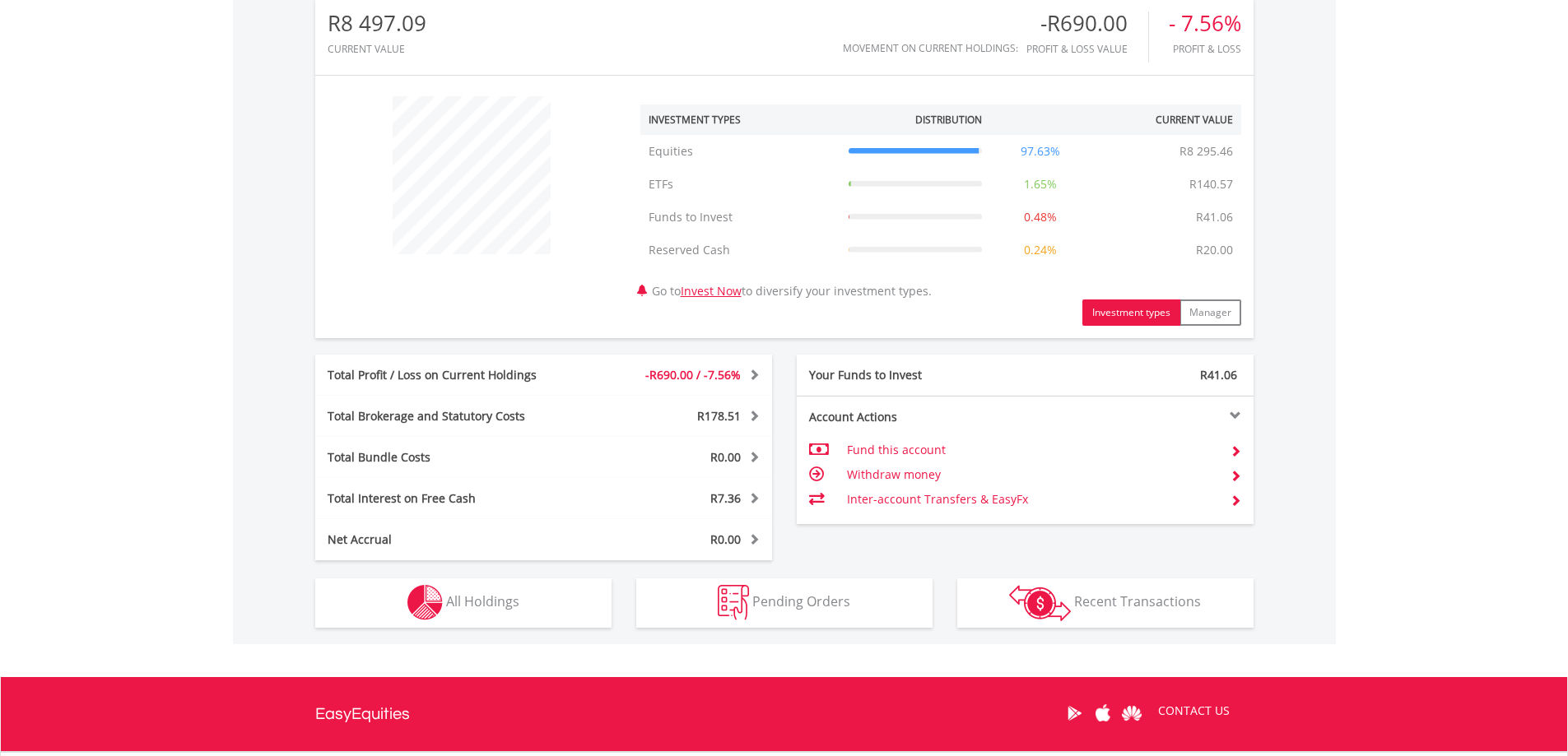
scroll to position [702, 0]
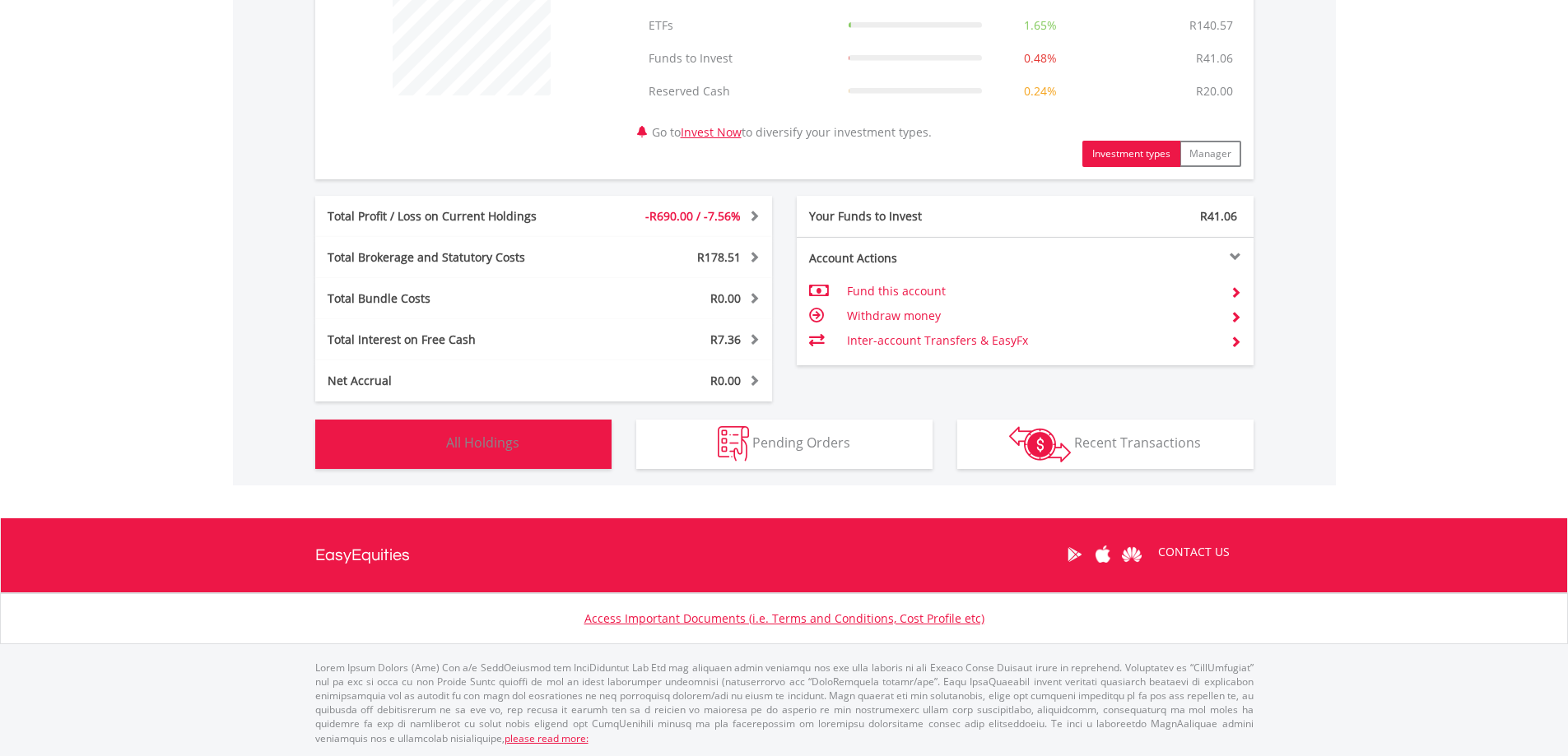
click at [443, 437] on button "Holdings All Holdings" at bounding box center [463, 444] width 296 height 49
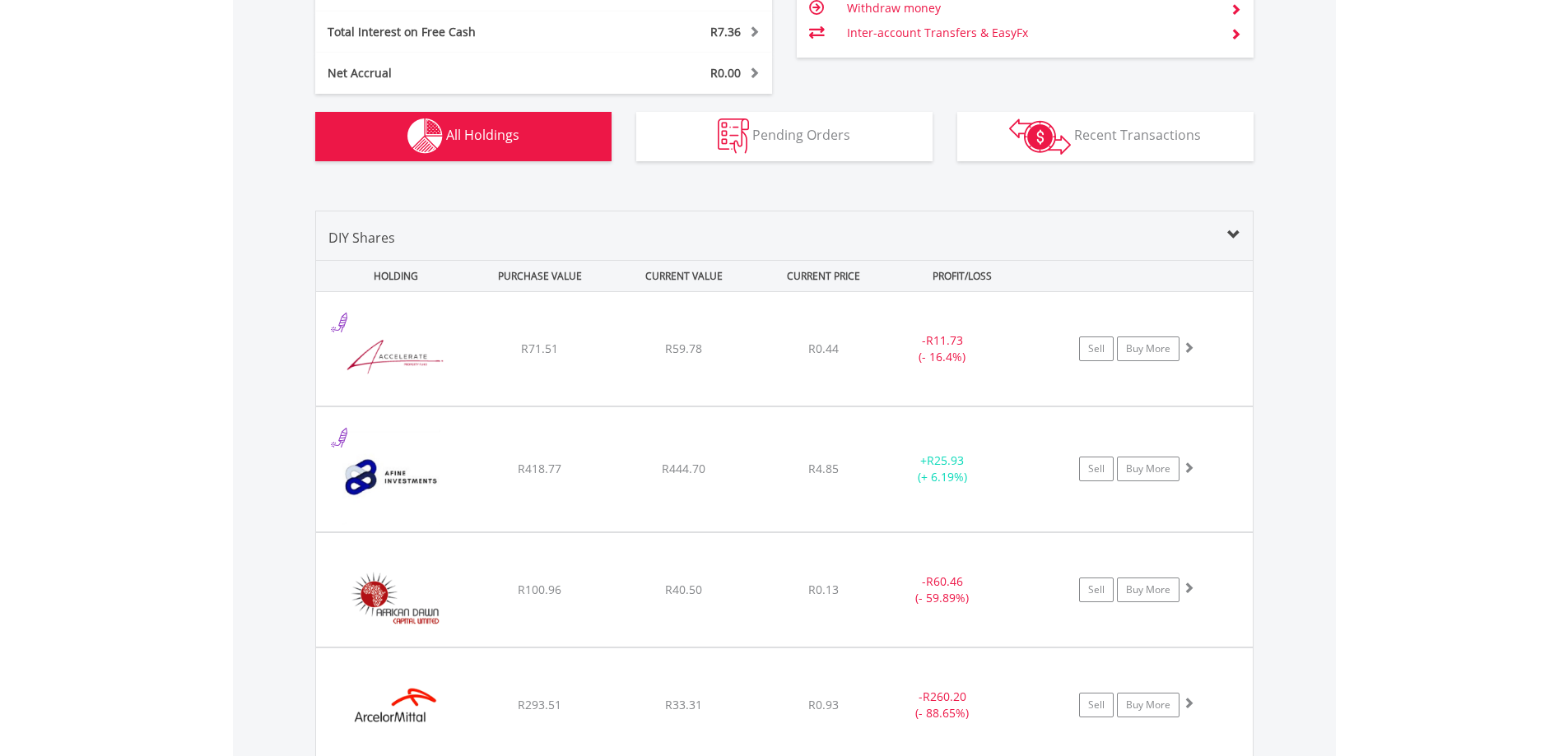
scroll to position [1221, 0]
